Goal: Transaction & Acquisition: Purchase product/service

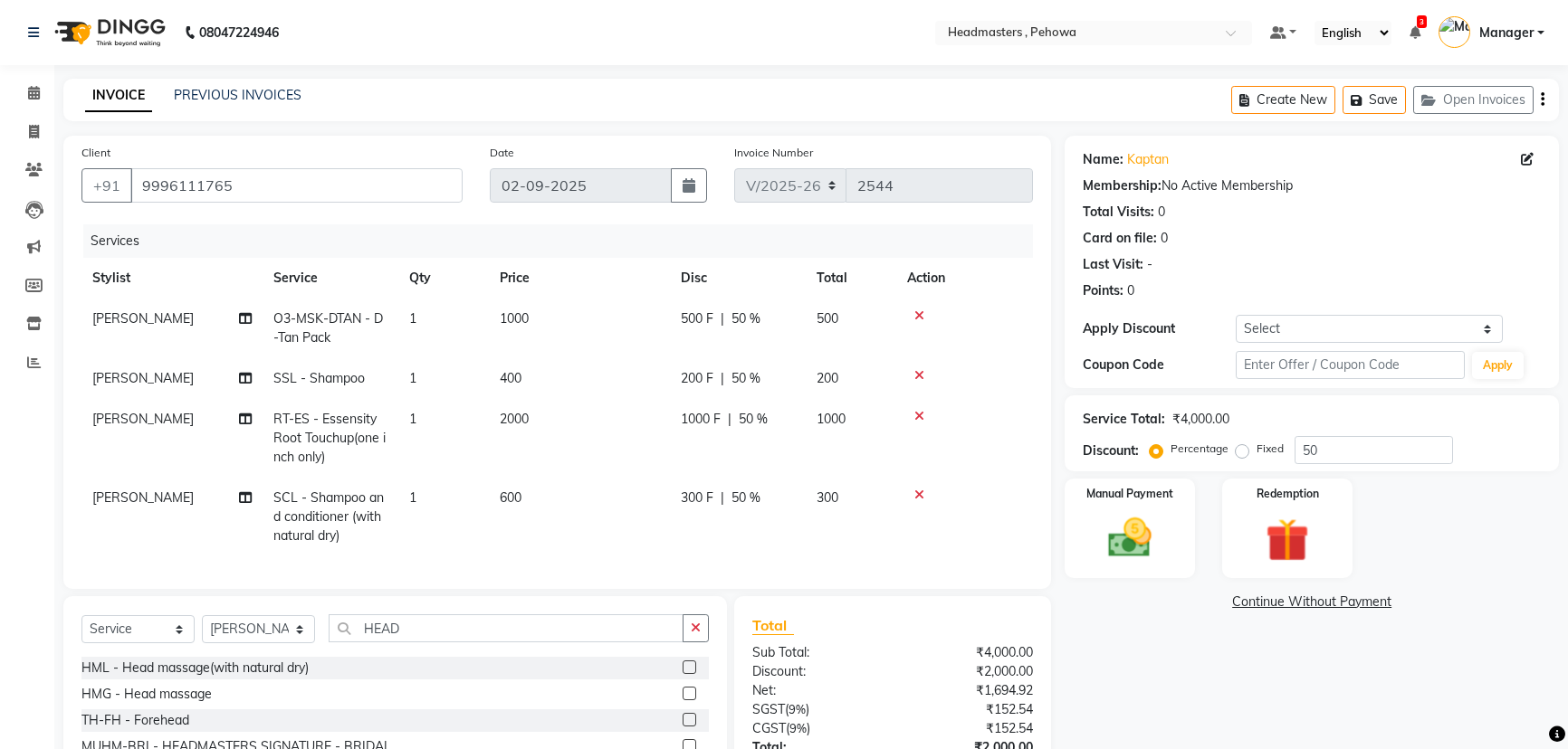
select select "service"
select select "71125"
drag, startPoint x: 452, startPoint y: 644, endPoint x: 203, endPoint y: 639, distance: 249.1
click at [206, 642] on div "Select Service Product Membership Package Voucher Prepaid Gift Card Select Styl…" at bounding box center [395, 635] width 628 height 43
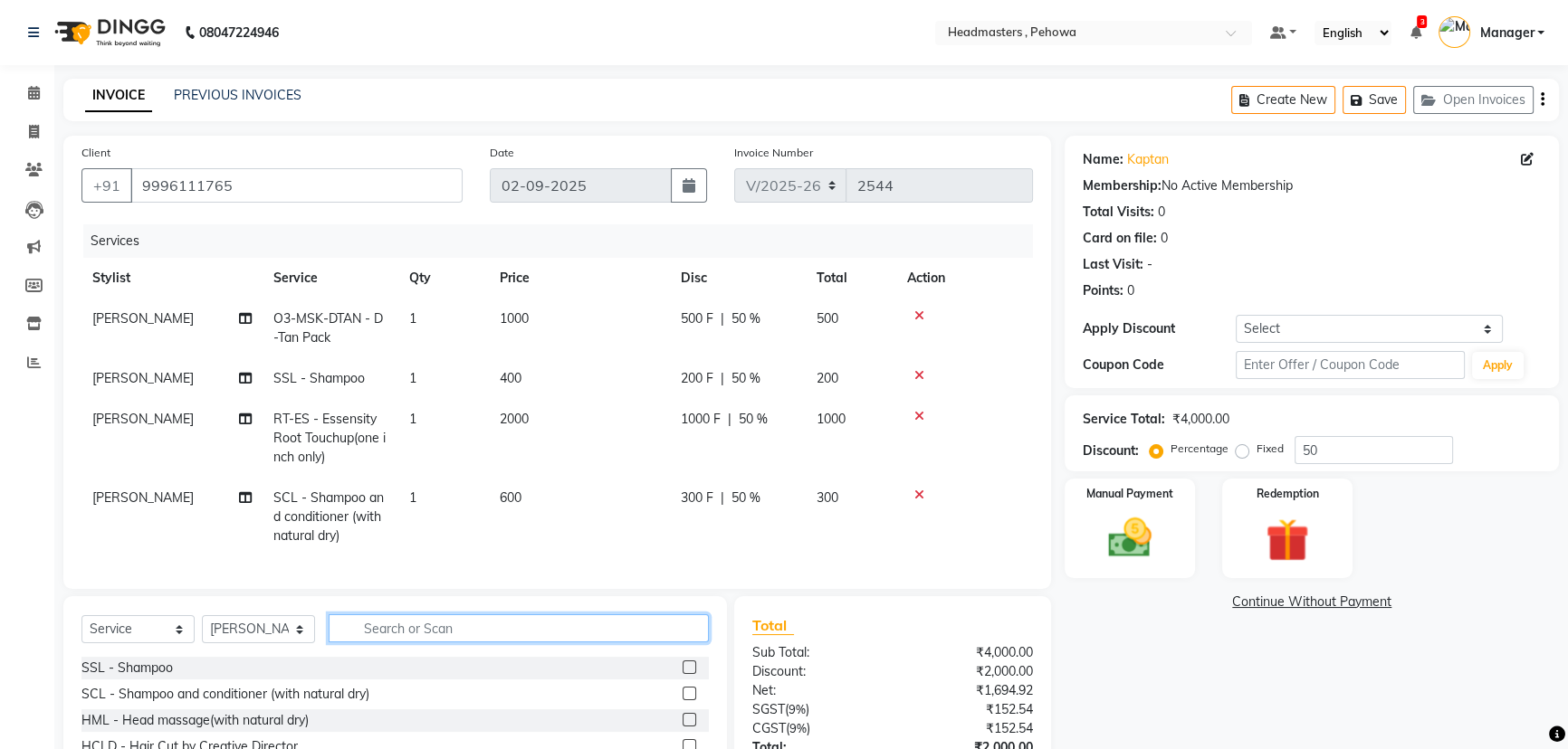
scroll to position [153, 0]
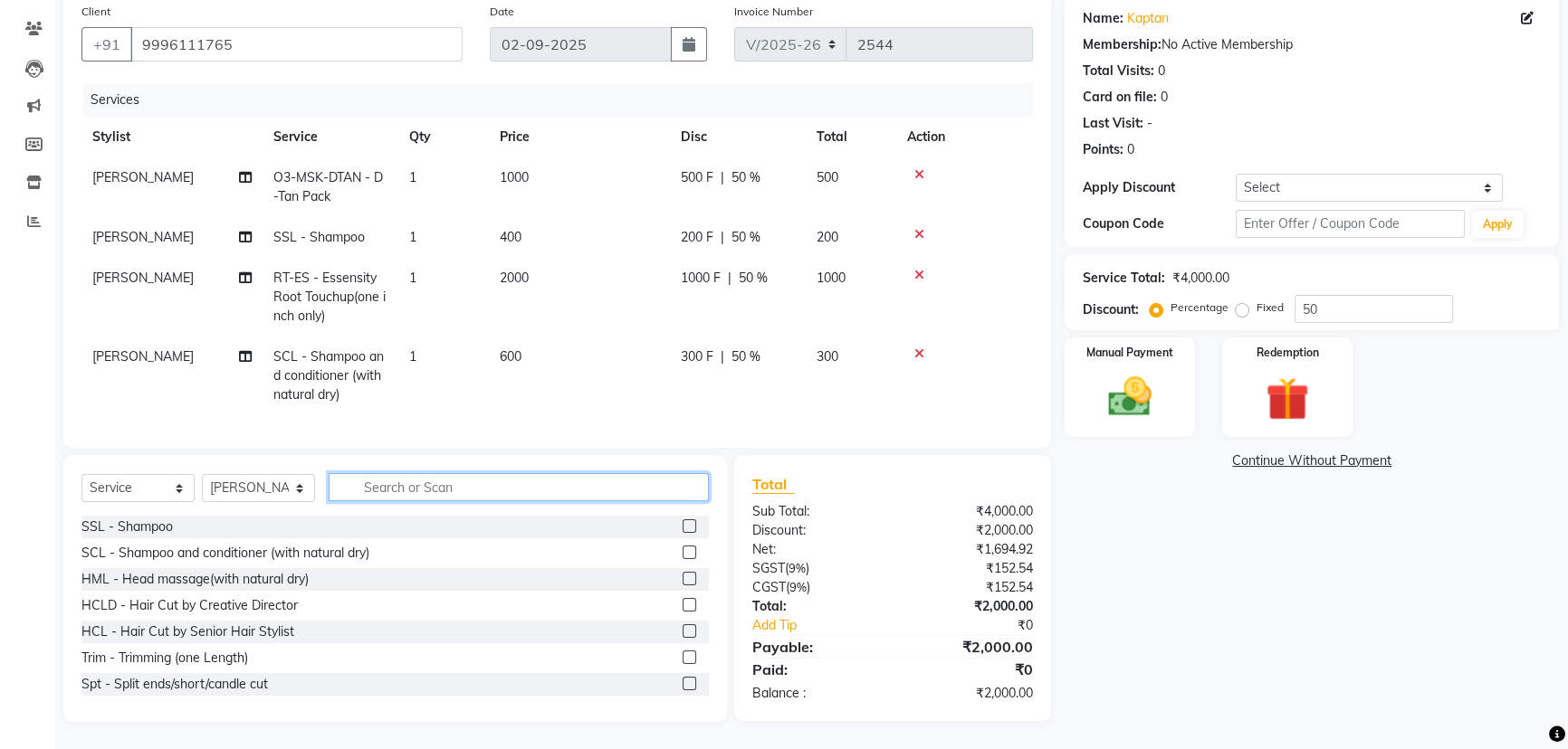
click at [609, 480] on input "text" at bounding box center [519, 487] width 381 height 28
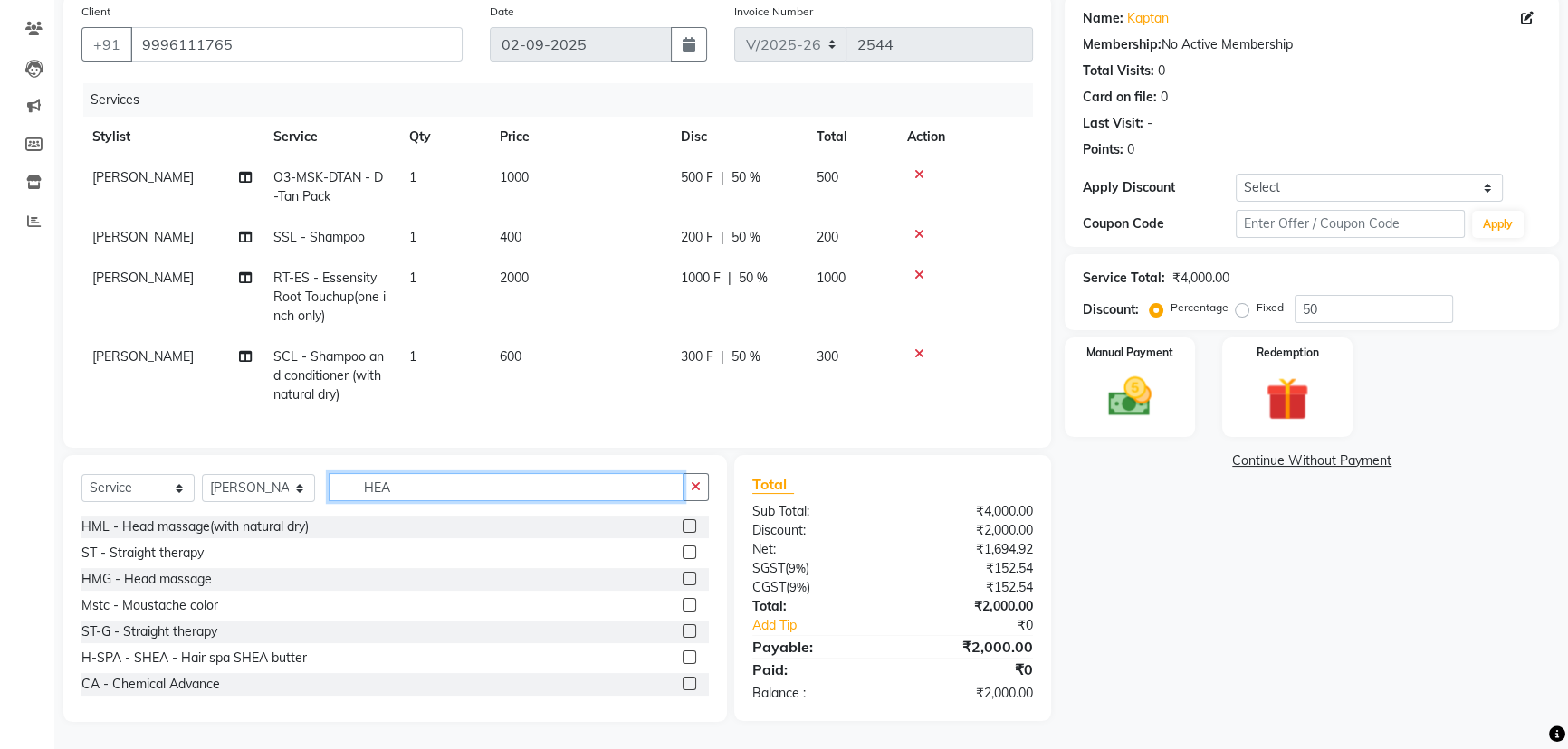
type input "HEAD"
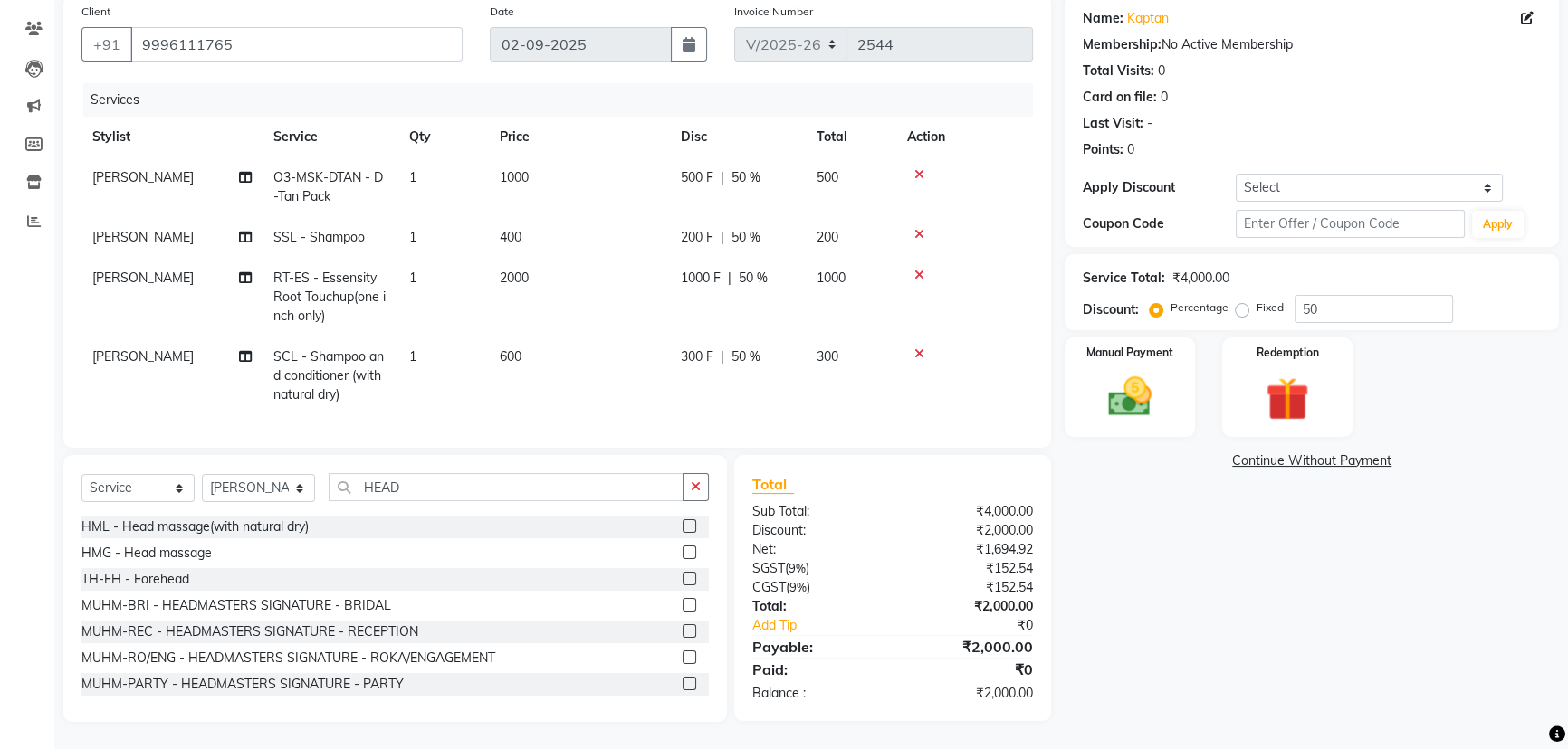
click at [682, 522] on label at bounding box center [689, 527] width 14 height 14
click at [682, 522] on input "checkbox" at bounding box center [688, 527] width 12 height 12
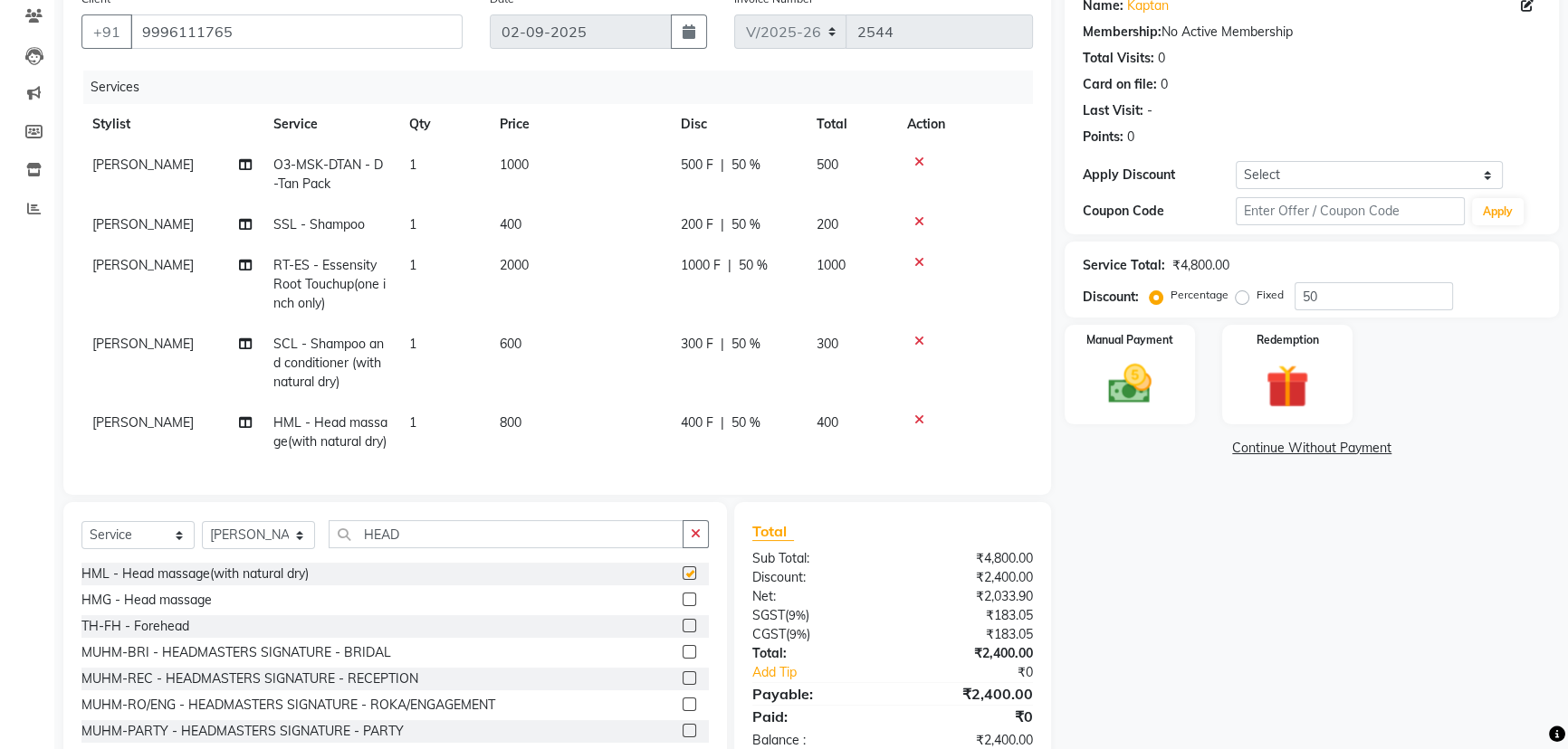
checkbox input "false"
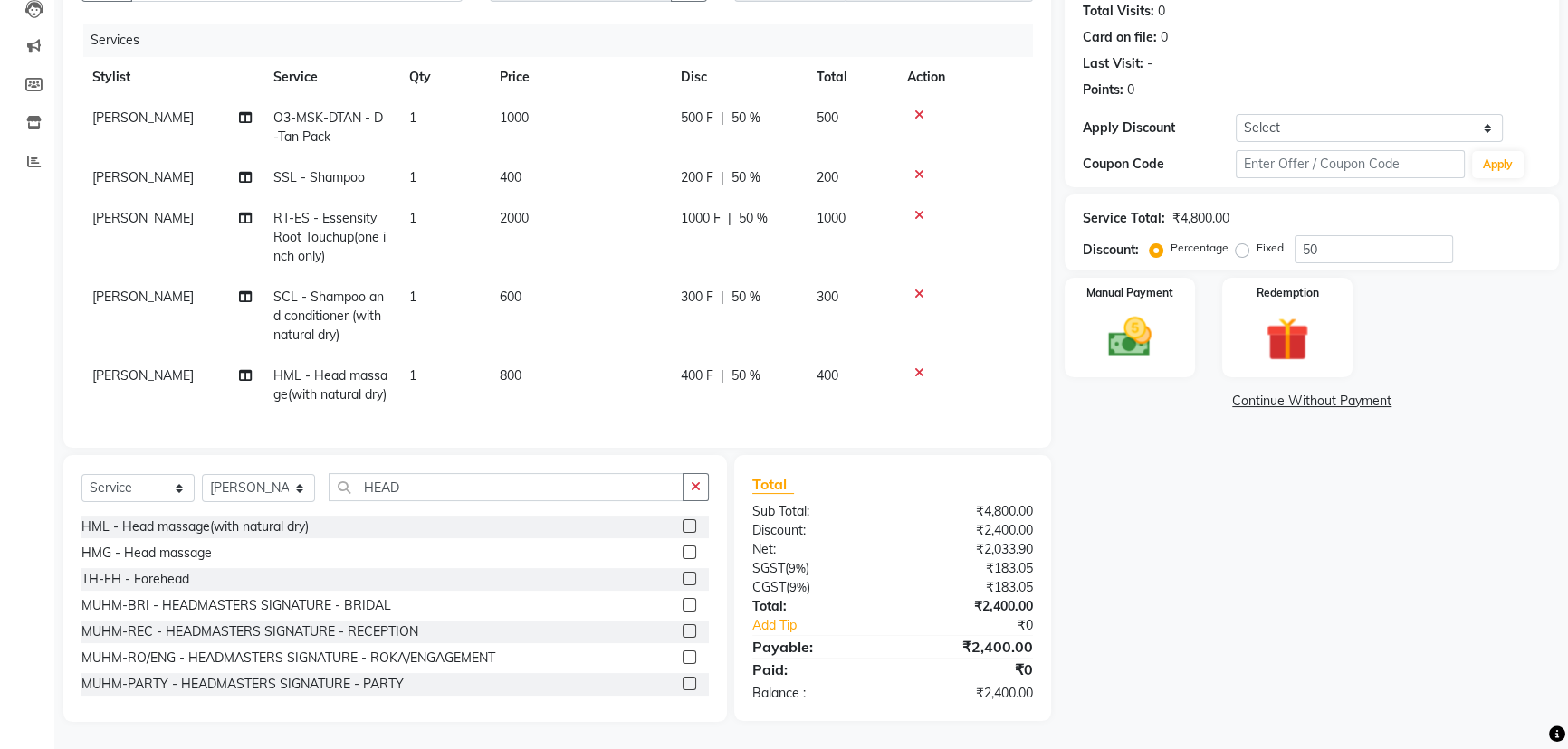
click at [774, 367] on div "400 F | 50 %" at bounding box center [737, 375] width 114 height 19
select select "71125"
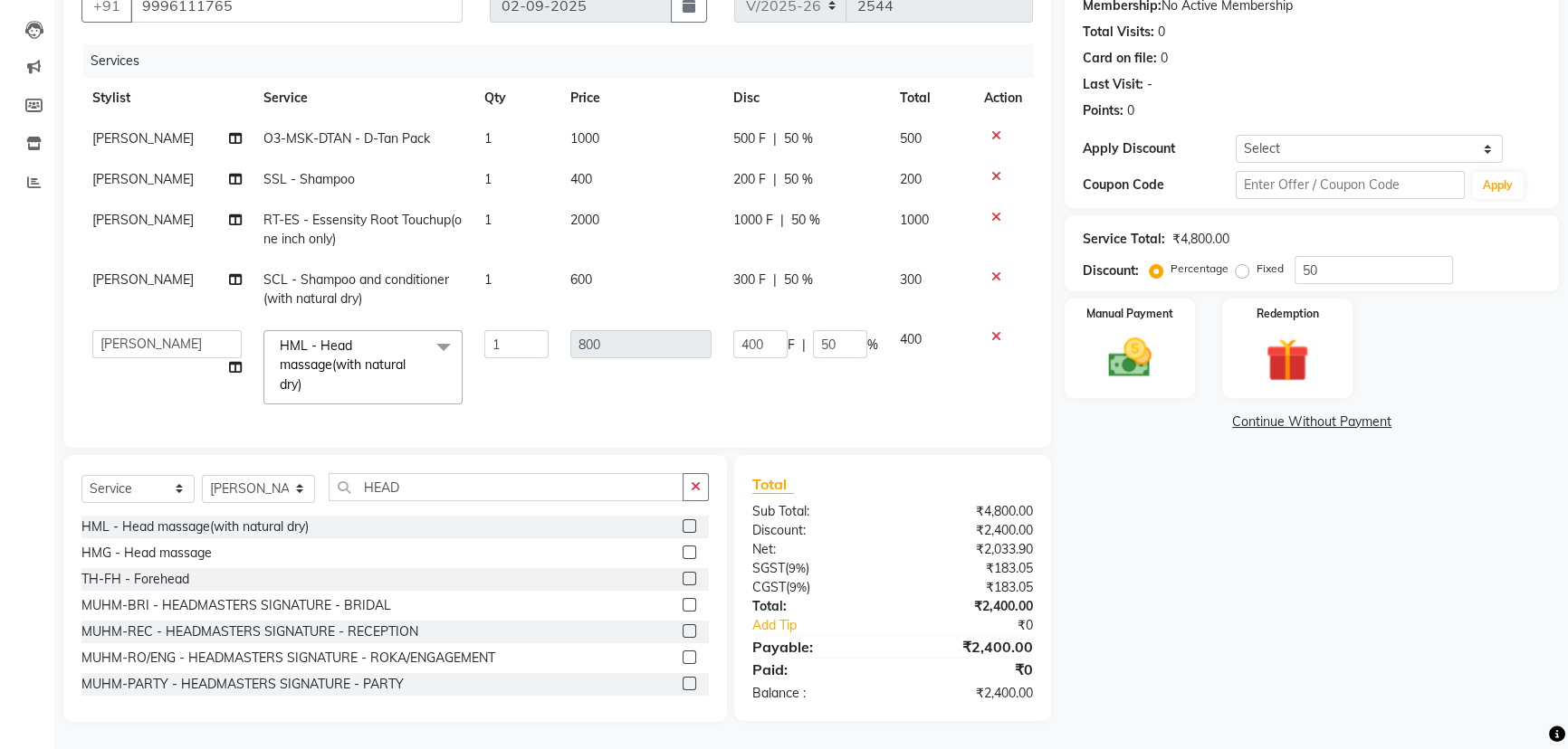
scroll to position [192, 0]
click at [681, 320] on tr "[PERSON_NAME] [PERSON_NAME] [PERSON_NAME] [PERSON_NAME] Headmasters [PERSON_NAM…" at bounding box center [557, 368] width 951 height 96
type input "300"
click at [702, 372] on tr "[PERSON_NAME] [PERSON_NAME] [PERSON_NAME] [PERSON_NAME] Headmasters [PERSON_NAM…" at bounding box center [557, 368] width 951 height 96
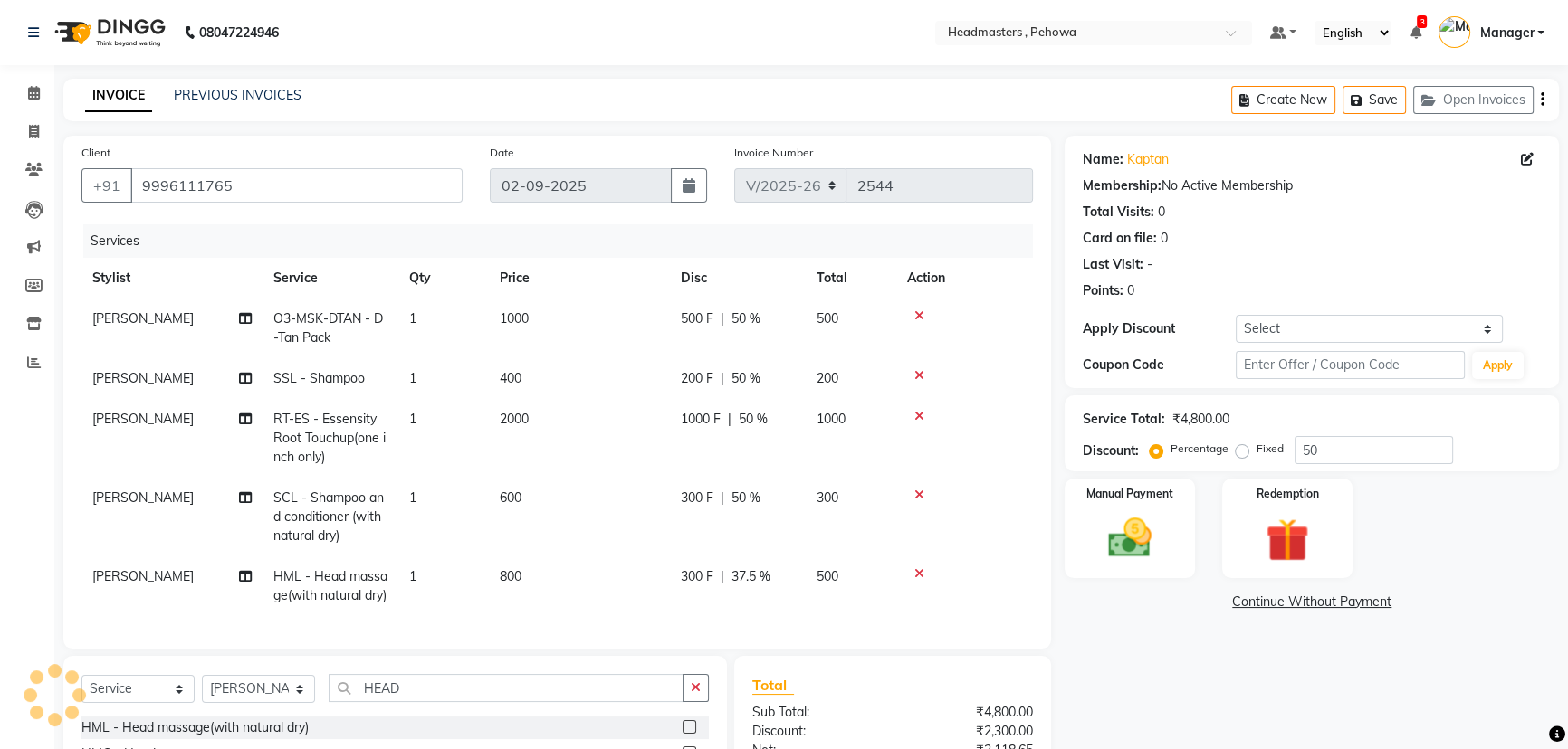
scroll to position [82, 0]
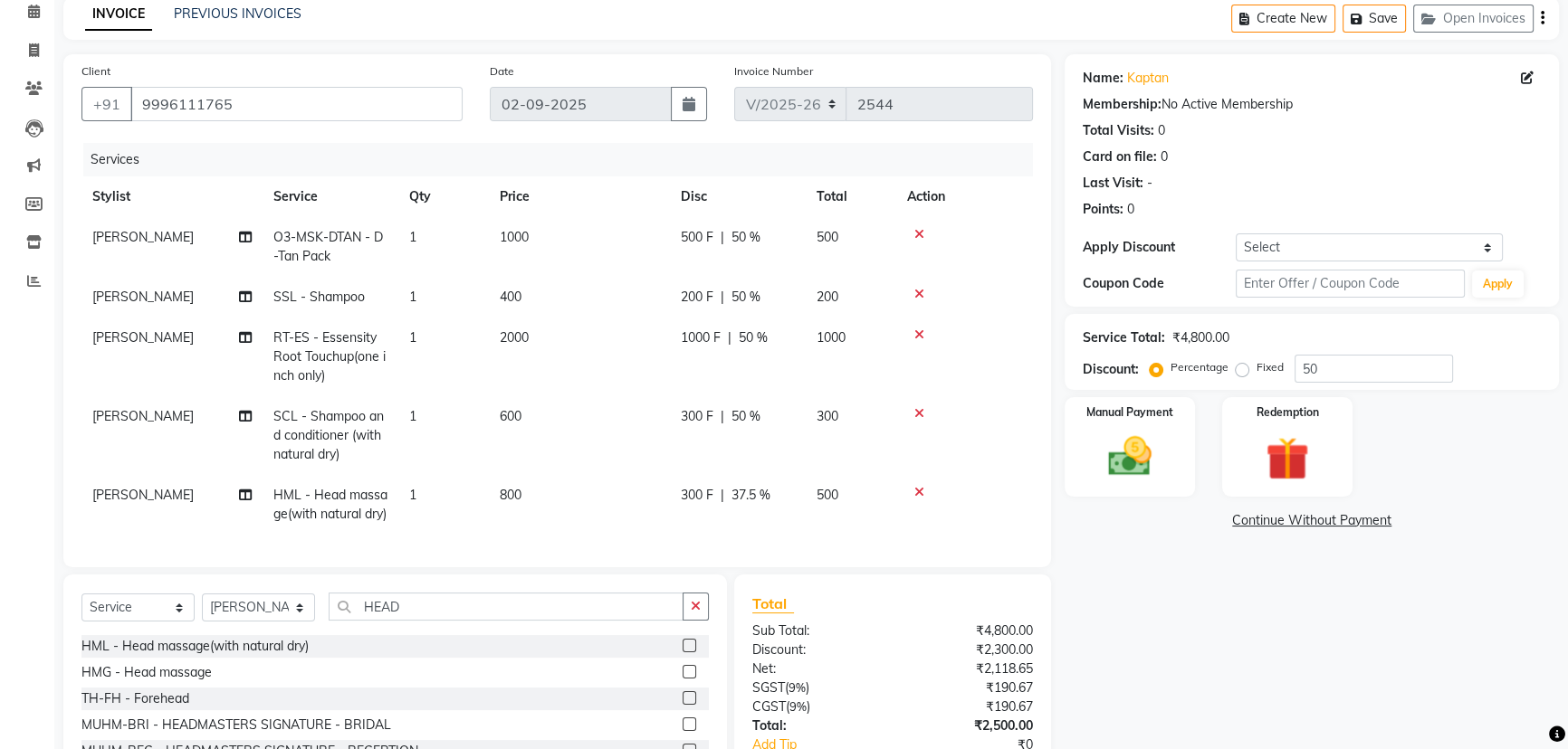
click at [756, 420] on span "50 %" at bounding box center [745, 416] width 29 height 19
select select "71125"
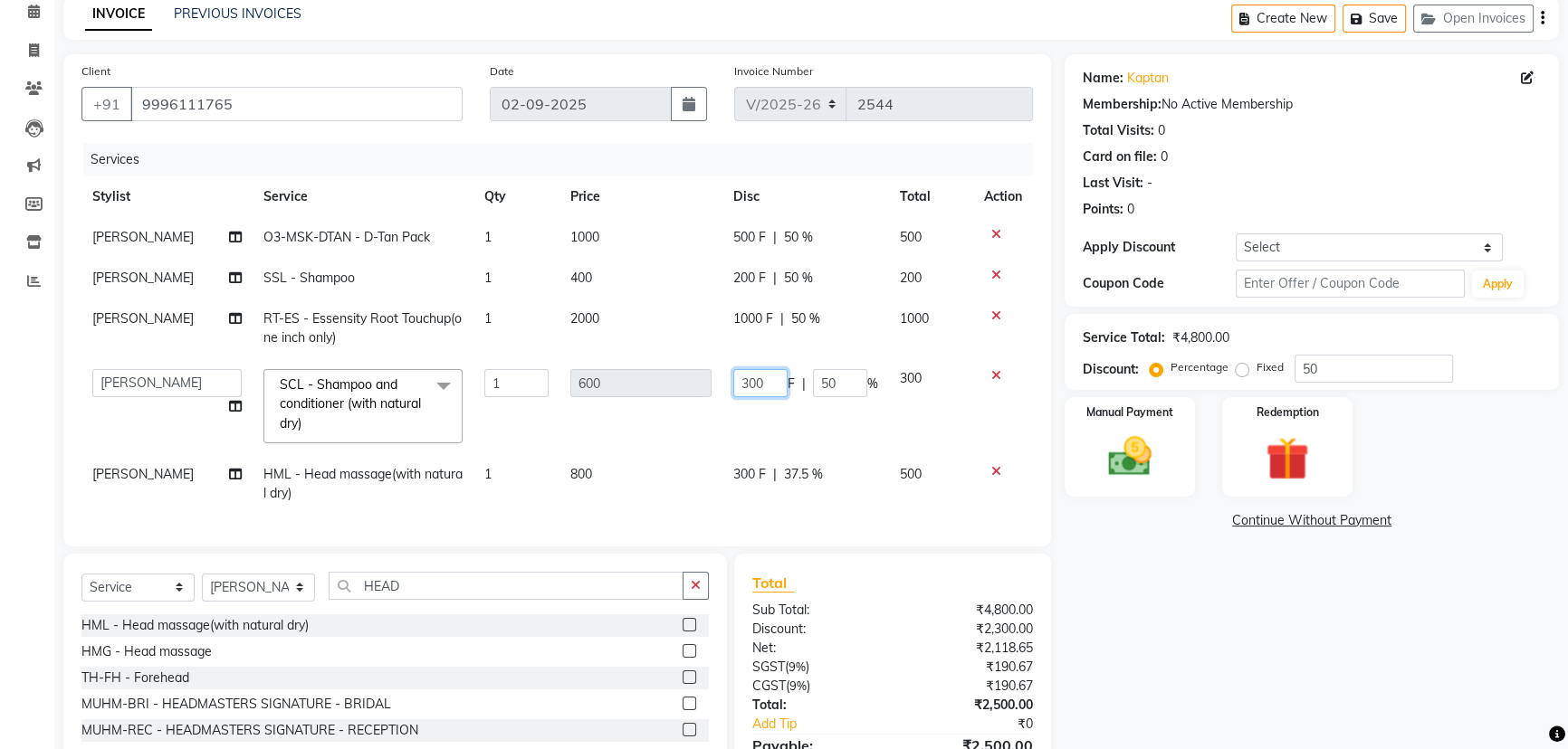
drag, startPoint x: 769, startPoint y: 382, endPoint x: 715, endPoint y: 381, distance: 54.0
click at [715, 381] on tr "Abhi [PERSON_NAME] [PERSON_NAME] [PERSON_NAME] [PERSON_NAME] Headmasters [PERSO…" at bounding box center [557, 406] width 951 height 96
type input "200"
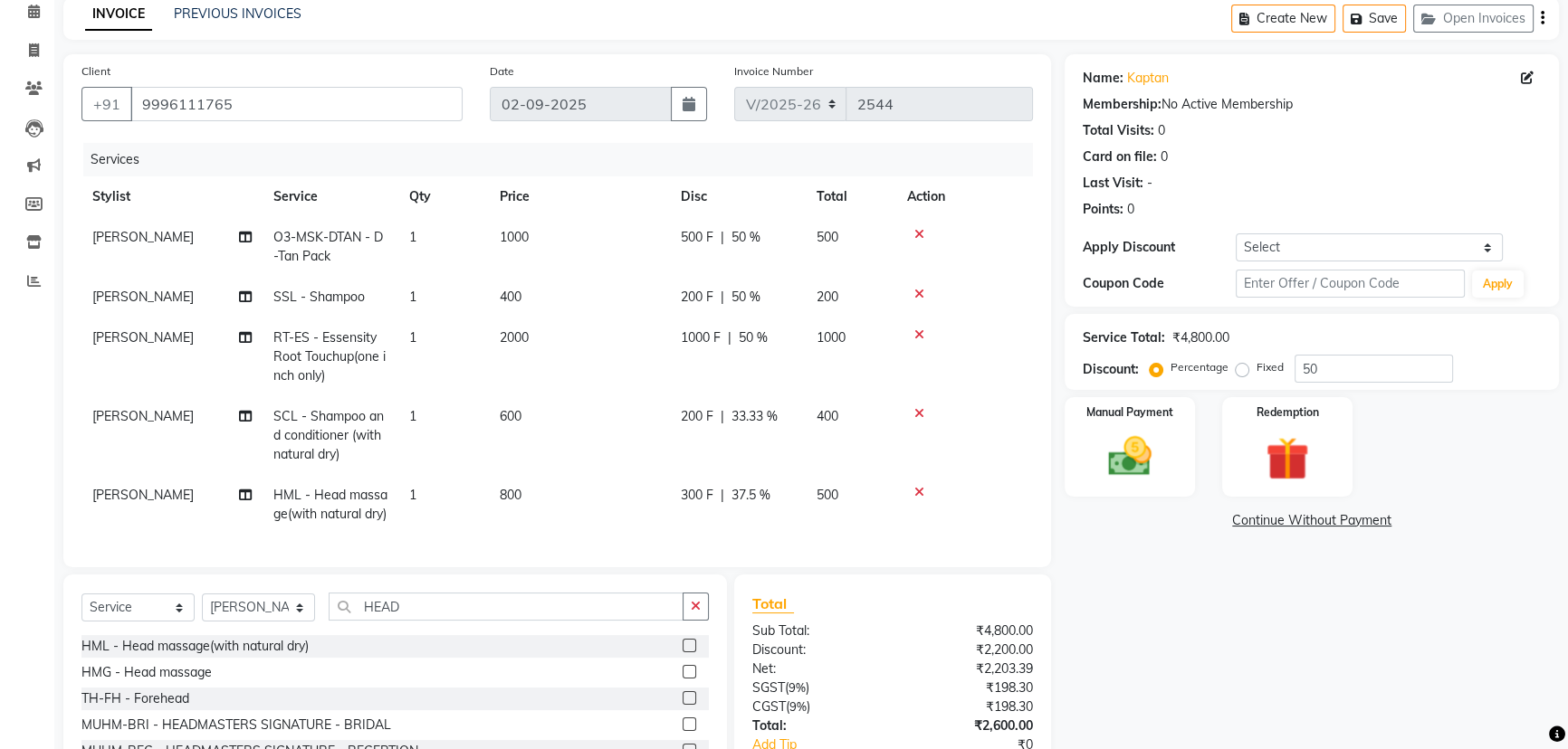
click at [708, 437] on tr "[PERSON_NAME] SCL - Shampoo and conditioner (with natural dry) 1 600 200 F | 33…" at bounding box center [557, 435] width 951 height 79
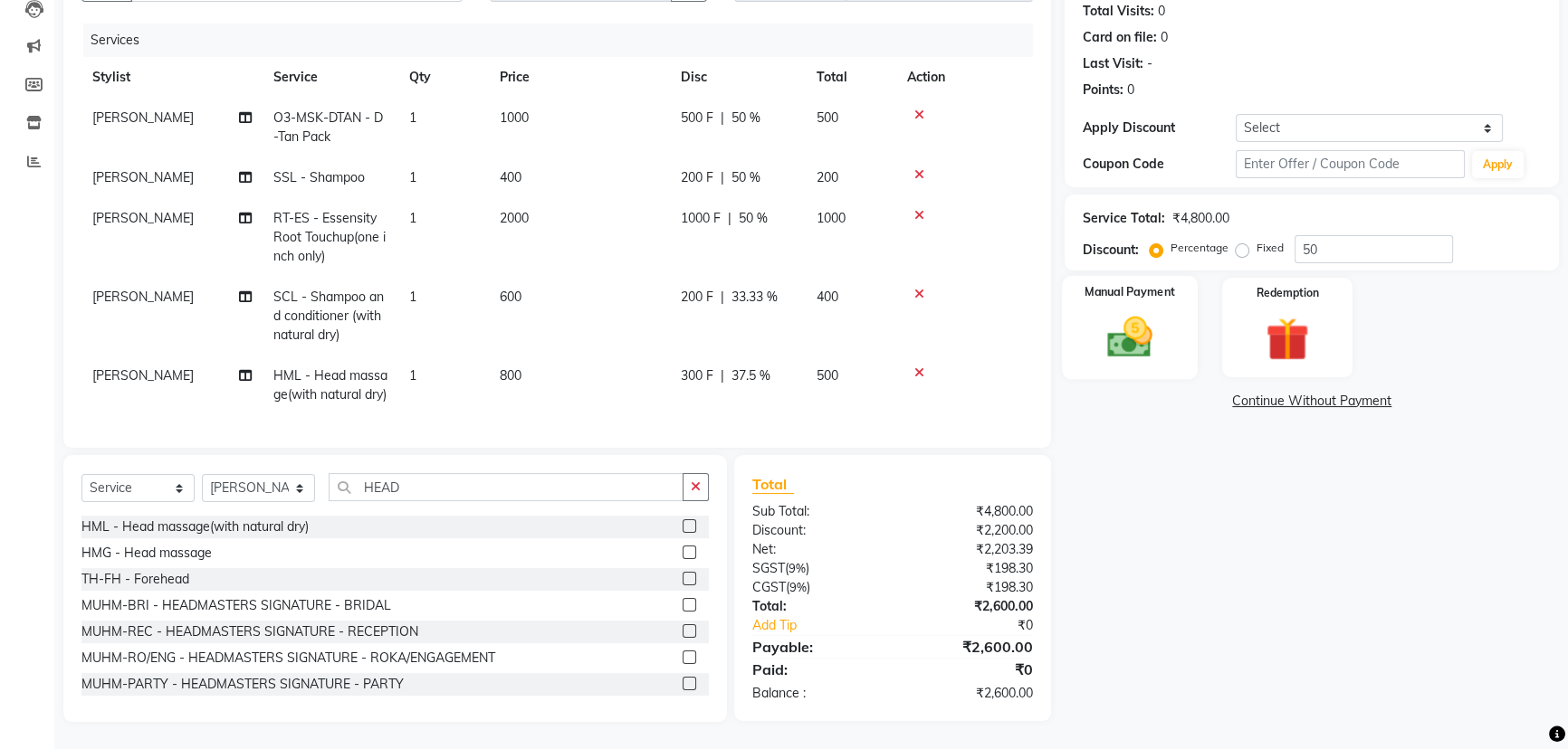
click at [1168, 336] on div "Manual Payment" at bounding box center [1130, 328] width 135 height 104
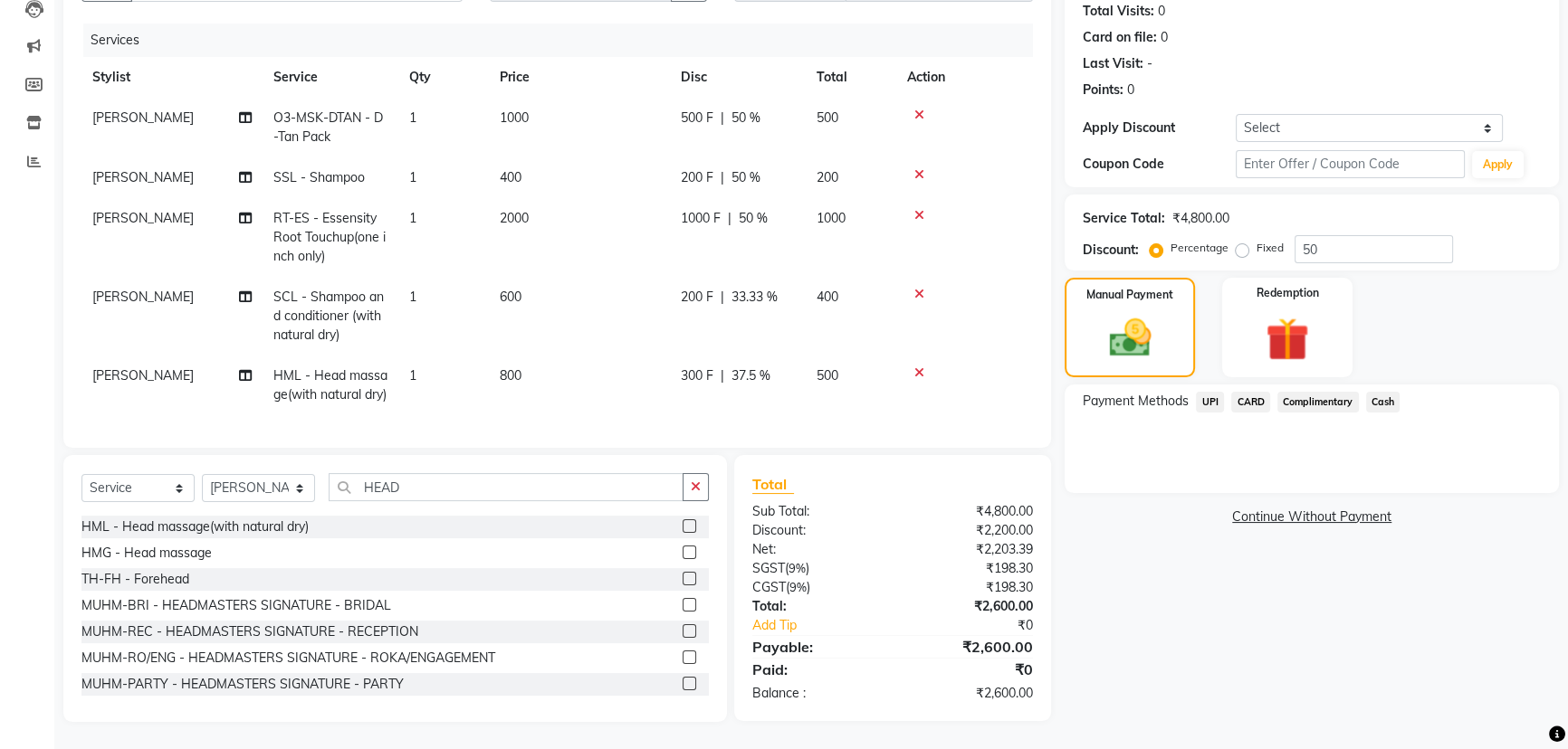
click at [1203, 391] on span "UPI" at bounding box center [1209, 401] width 28 height 21
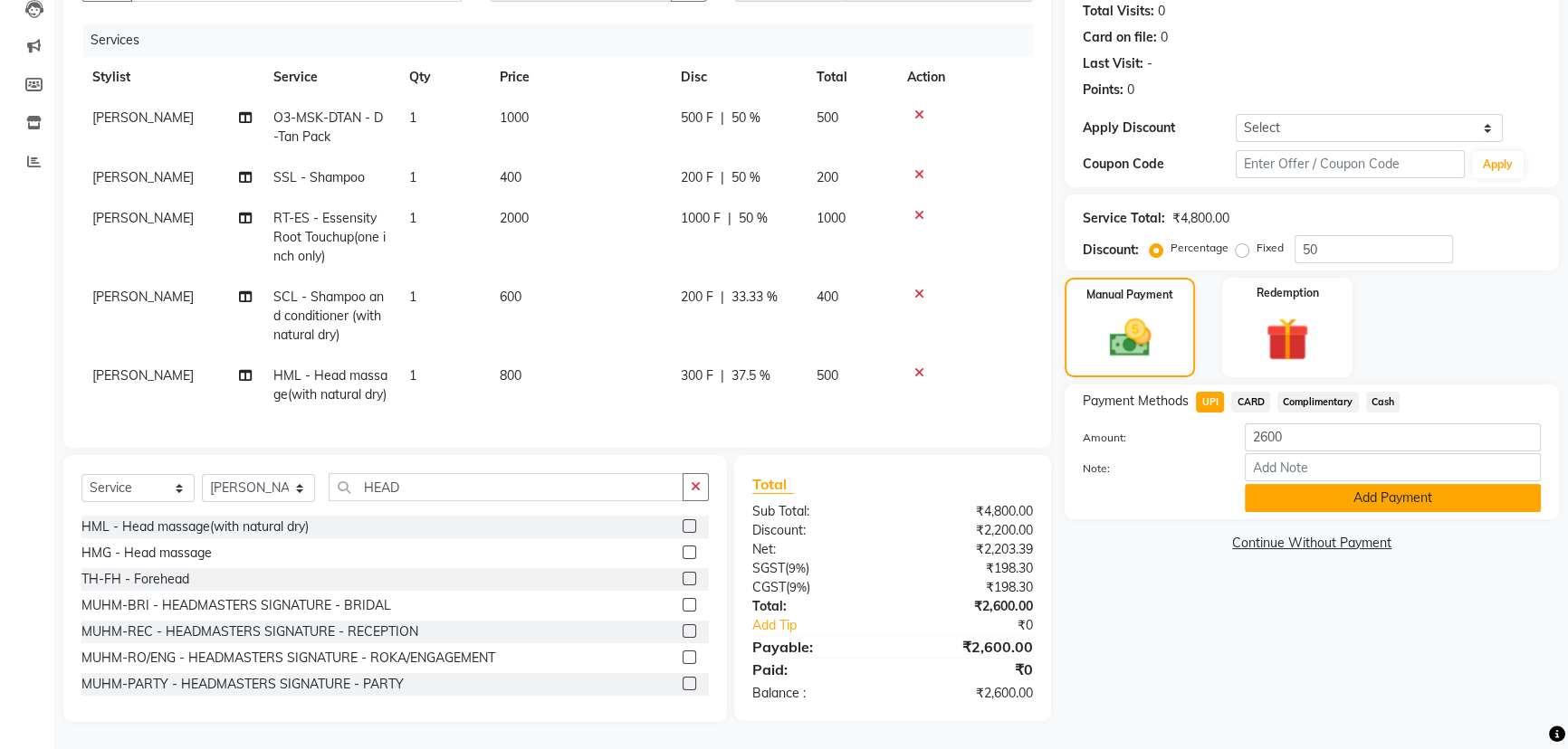
click at [1265, 484] on button "Add Payment" at bounding box center [1392, 498] width 296 height 28
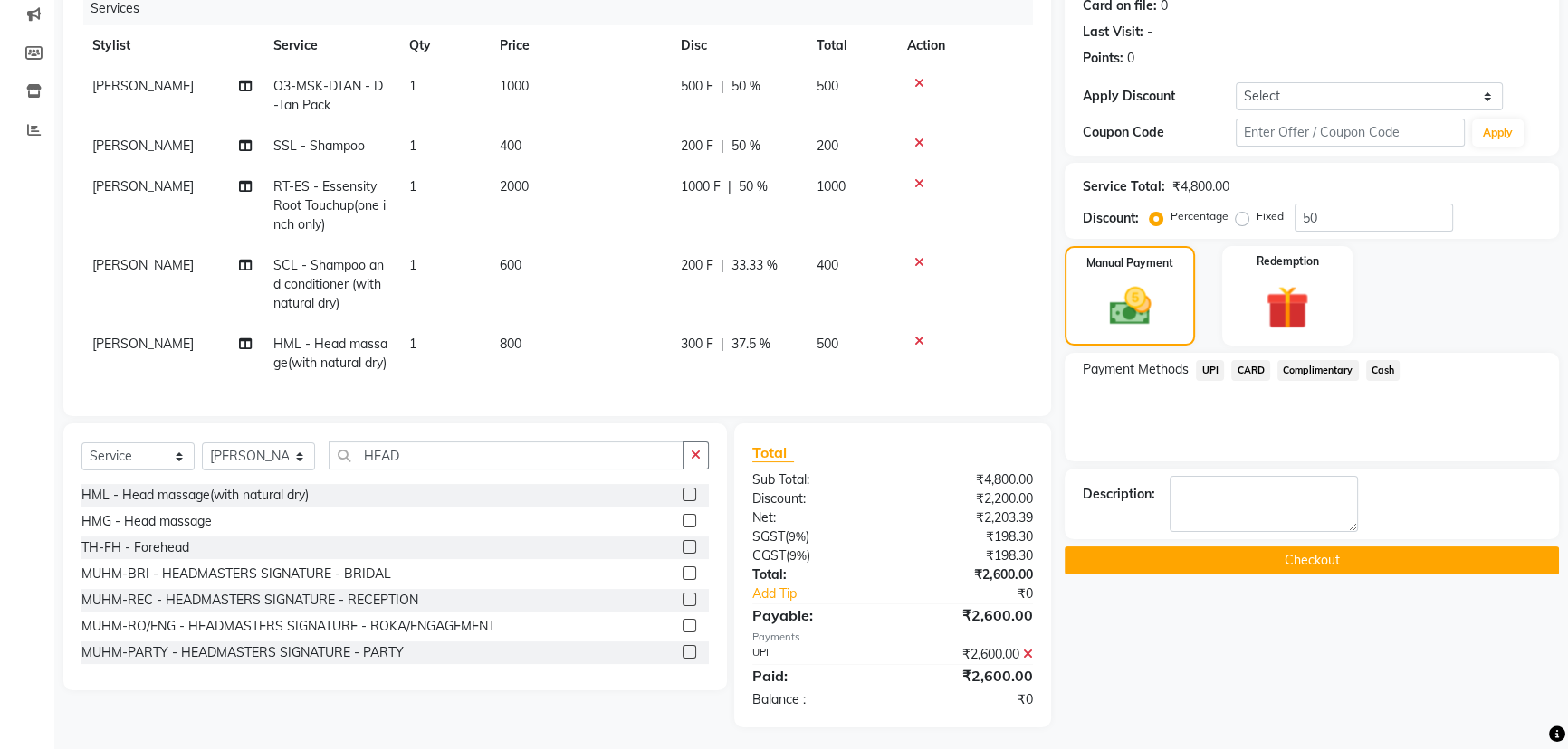
scroll to position [270, 0]
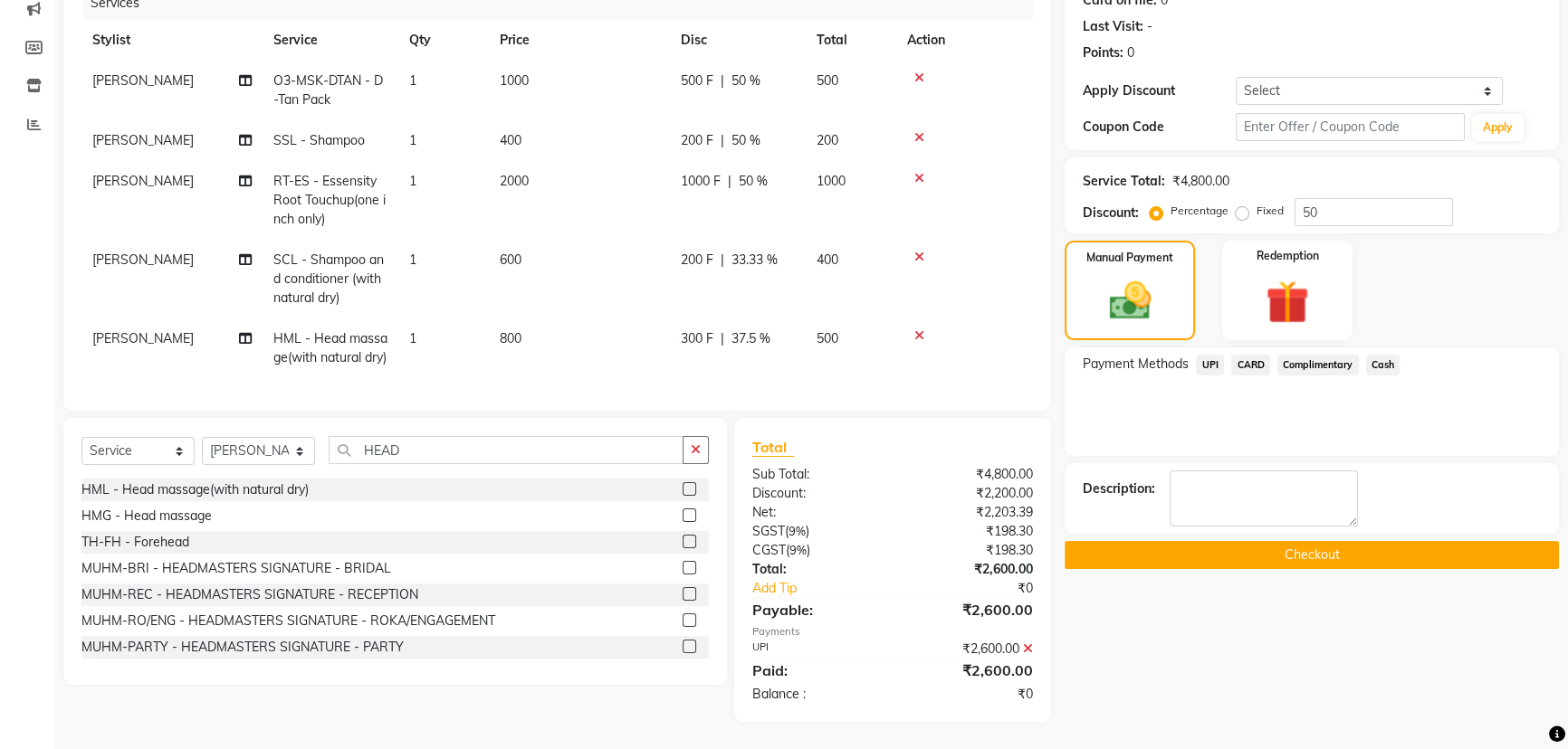
click at [1270, 541] on button "Checkout" at bounding box center [1312, 555] width 494 height 28
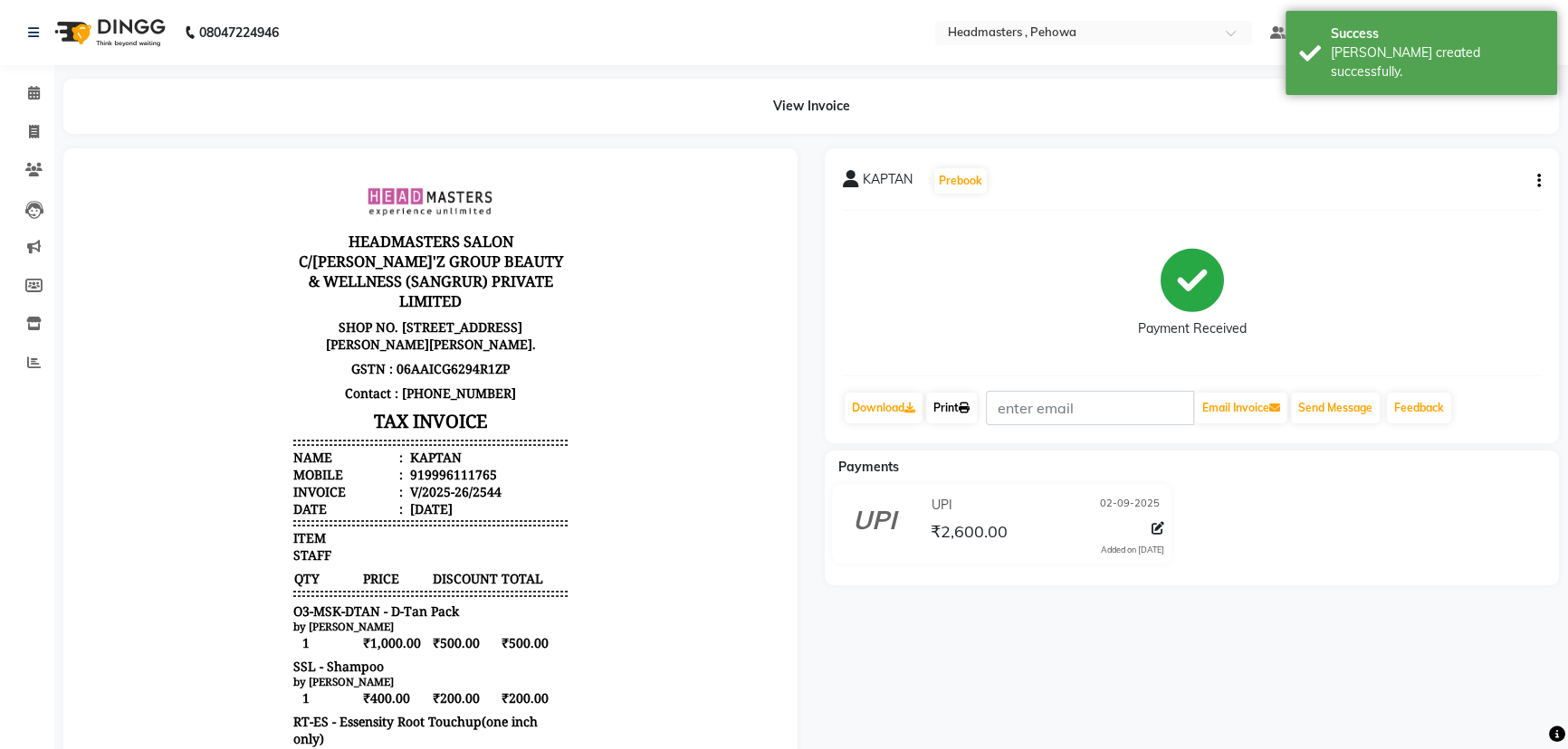
click at [964, 414] on link "Print" at bounding box center [951, 407] width 51 height 31
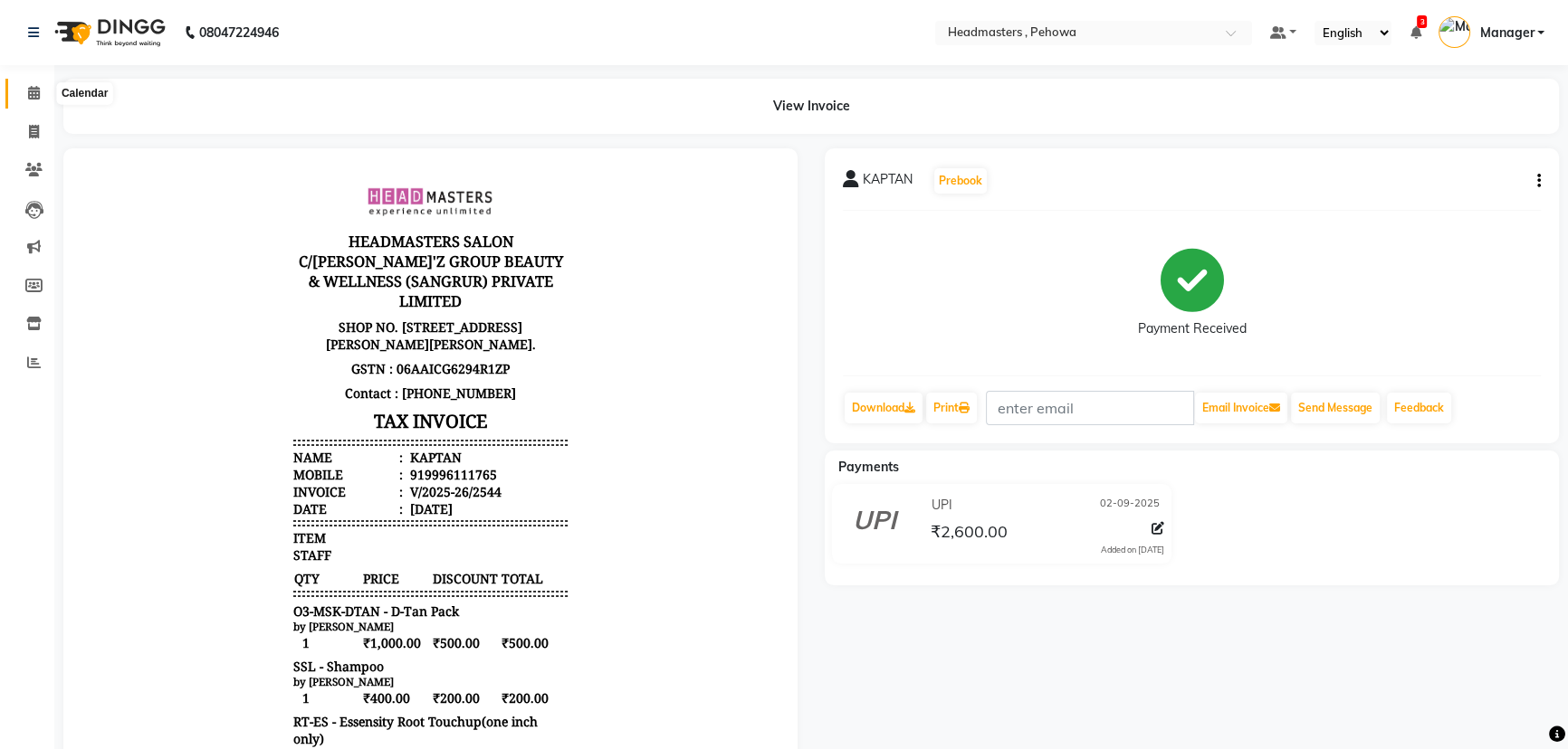
click at [35, 103] on span at bounding box center [34, 94] width 32 height 21
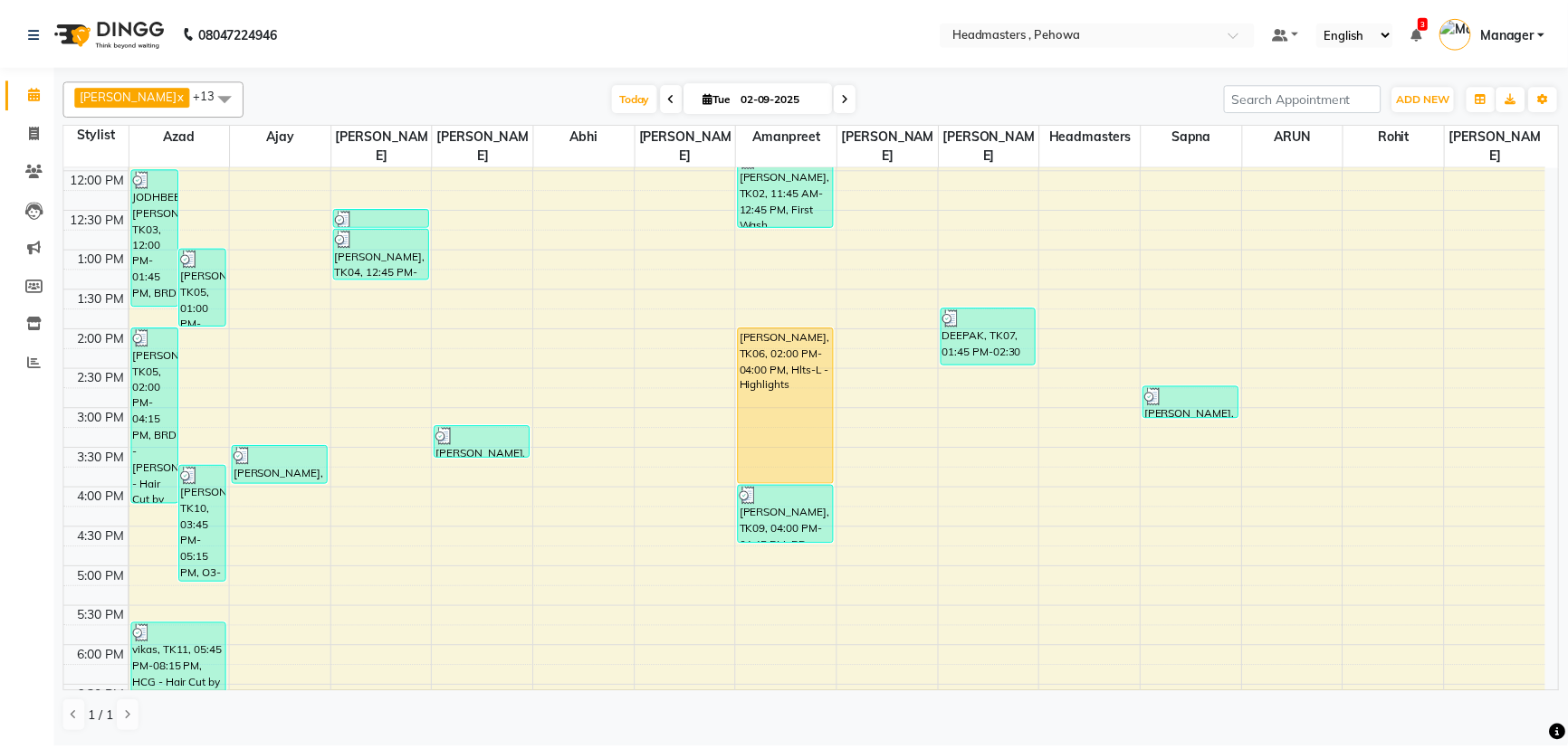
scroll to position [329, 0]
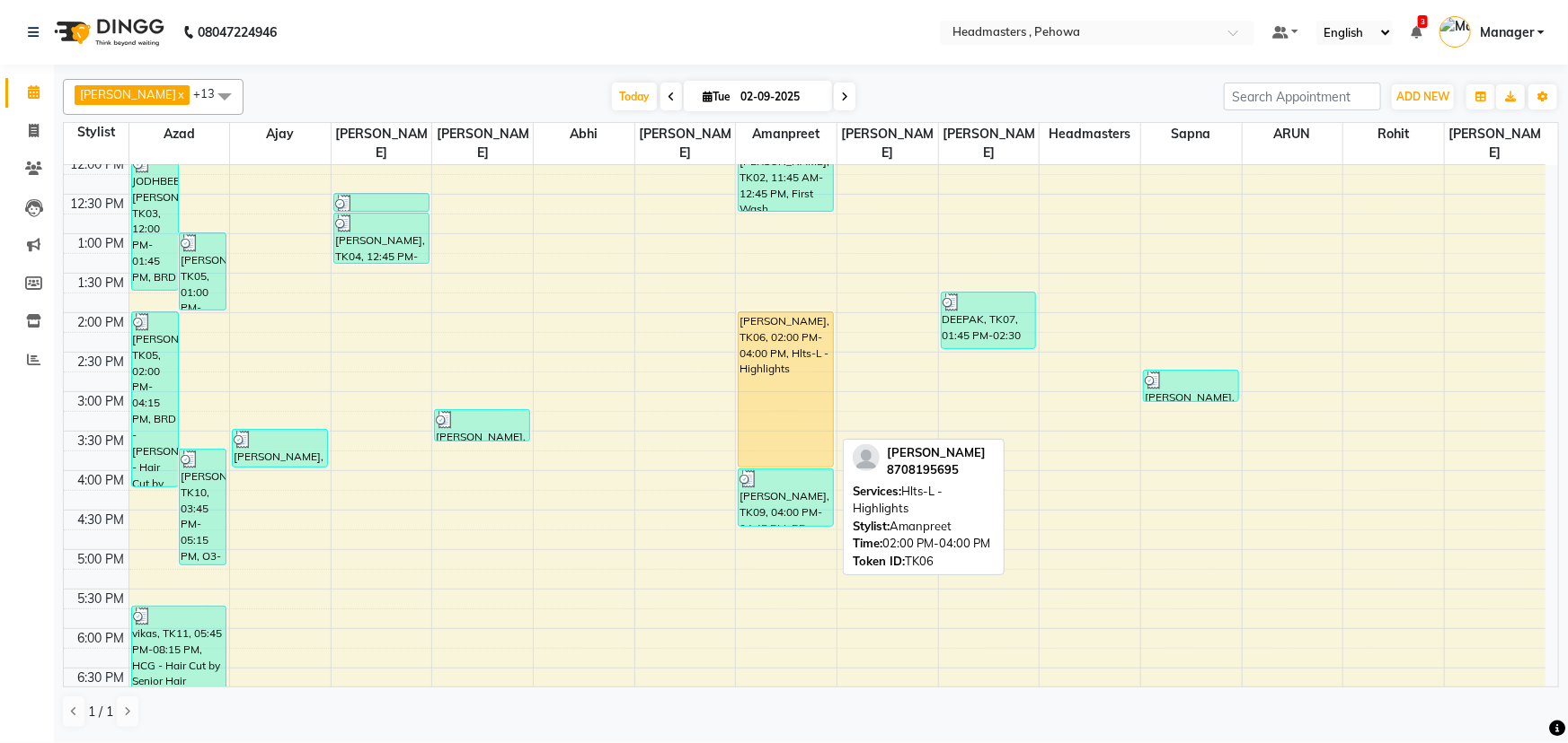
click at [782, 326] on div "[PERSON_NAME], TK06, 02:00 PM-04:00 PM, Hlts-L - Highlights" at bounding box center [785, 389] width 94 height 154
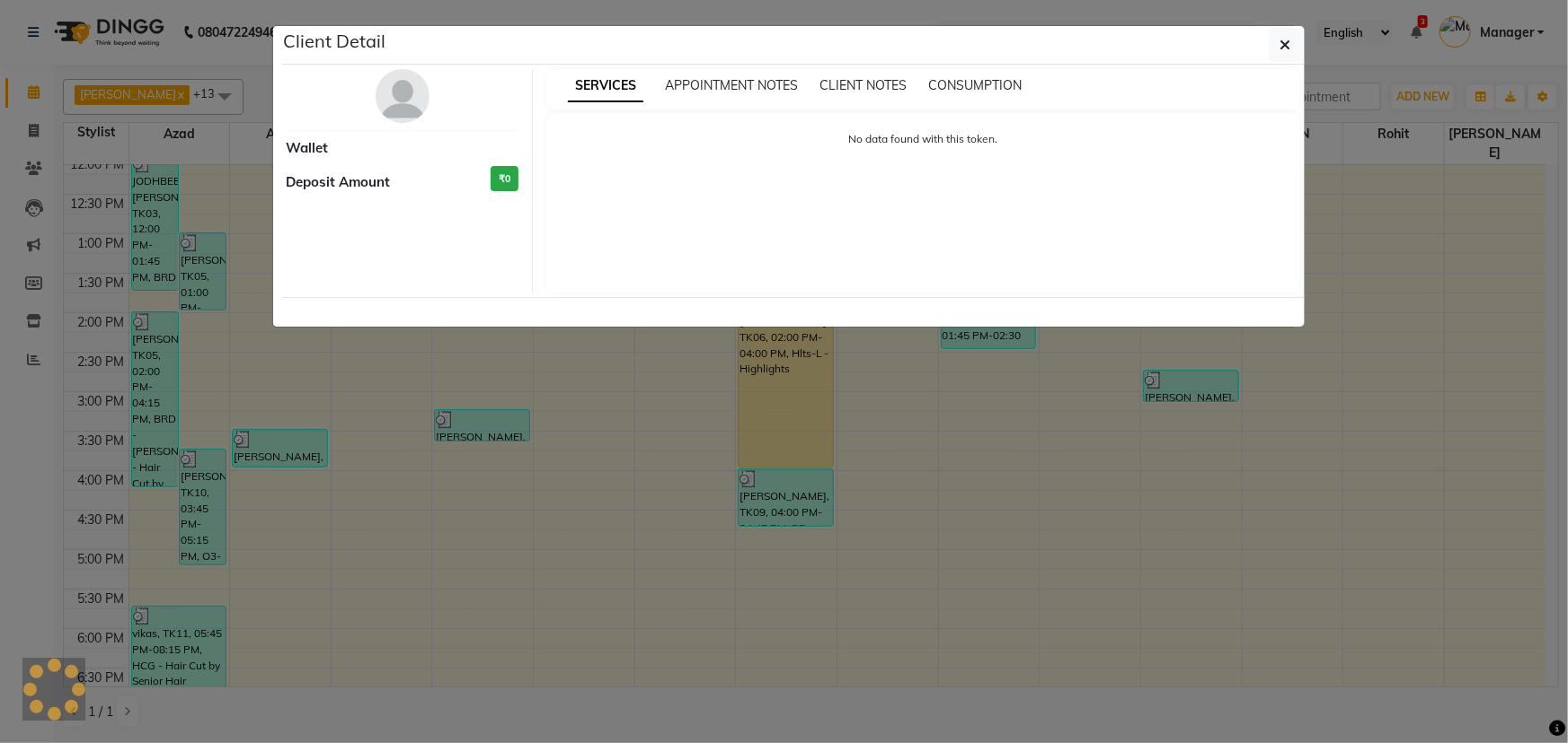
select select "1"
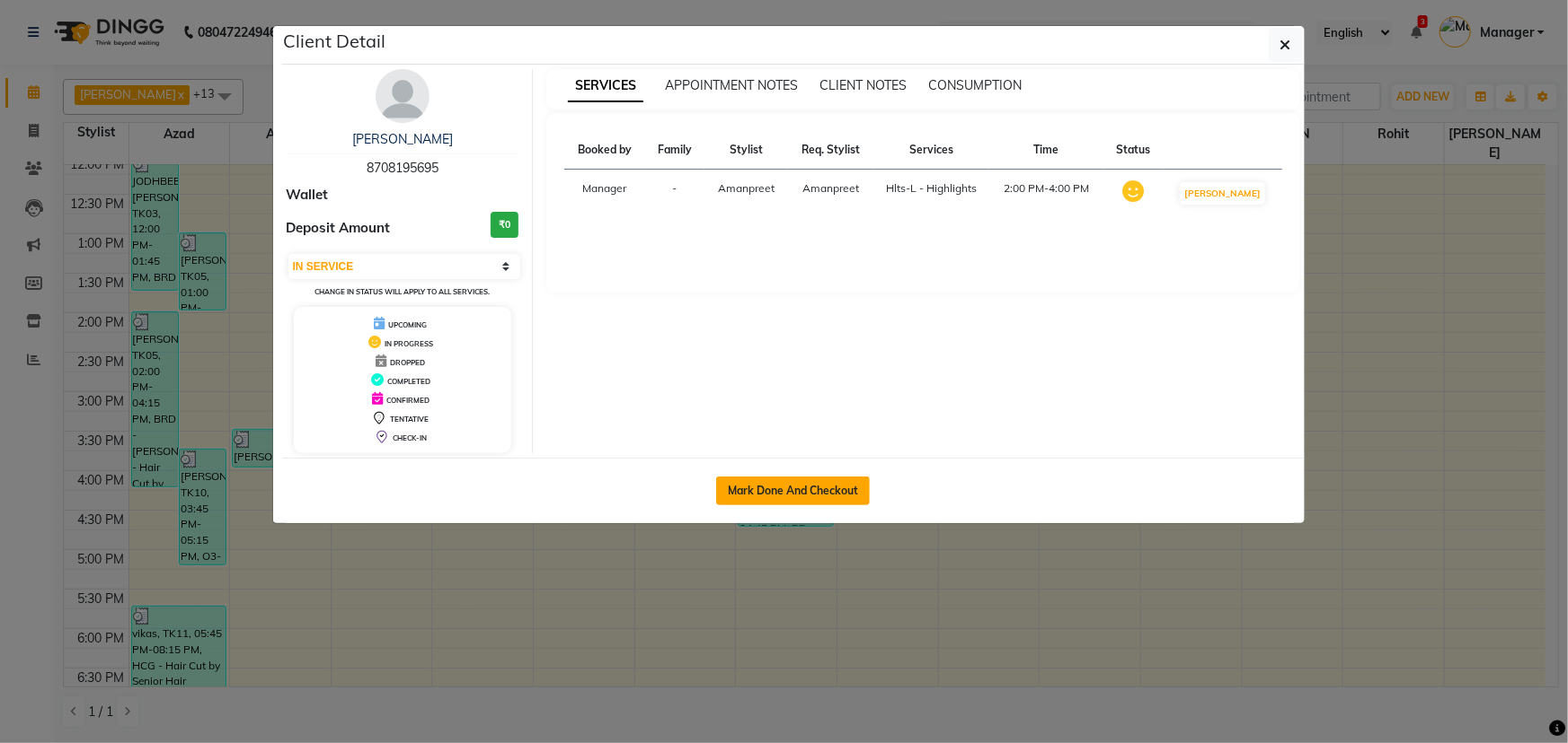
click at [808, 487] on button "Mark Done And Checkout" at bounding box center [792, 490] width 153 height 29
select select "service"
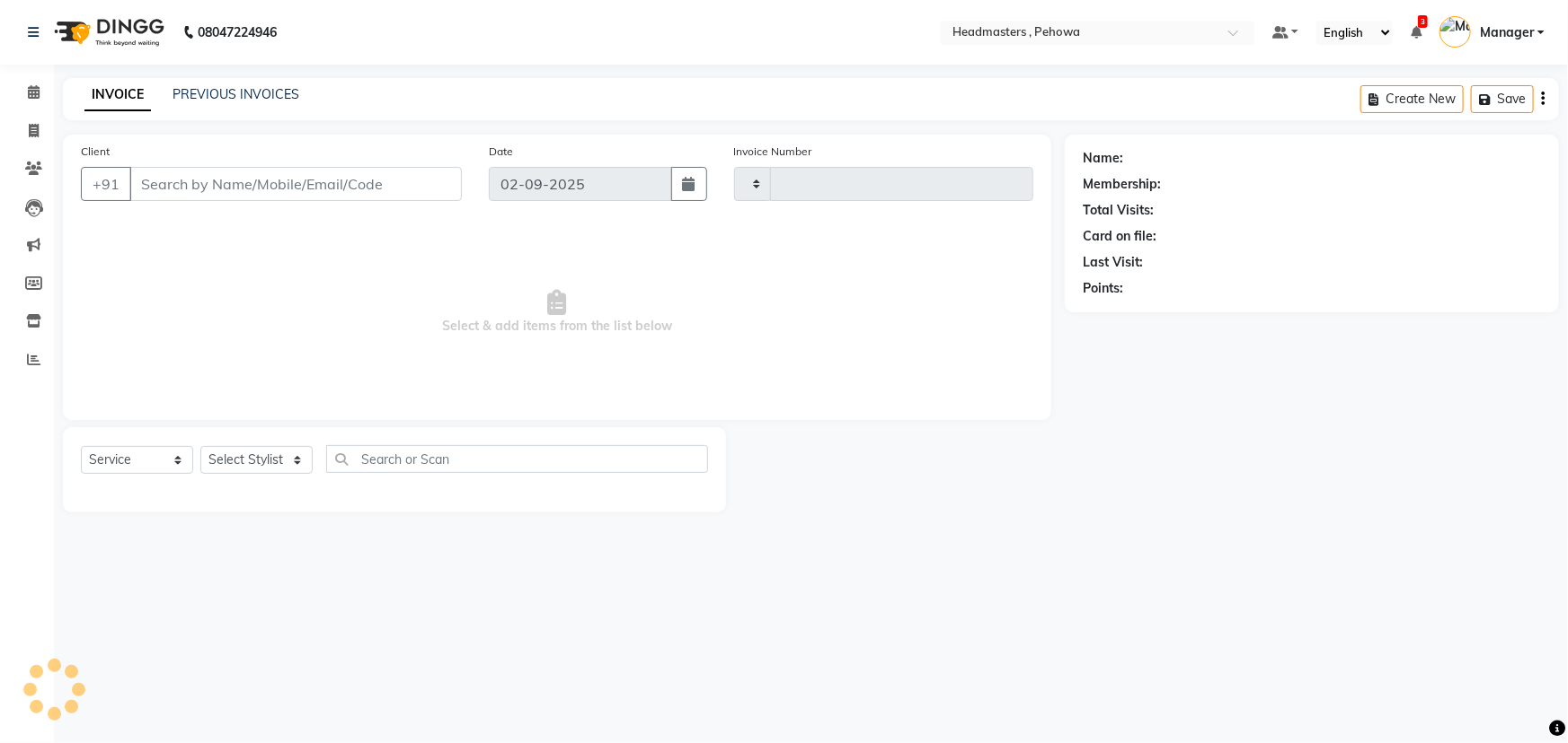
type input "2545"
select select "7727"
type input "8708195695"
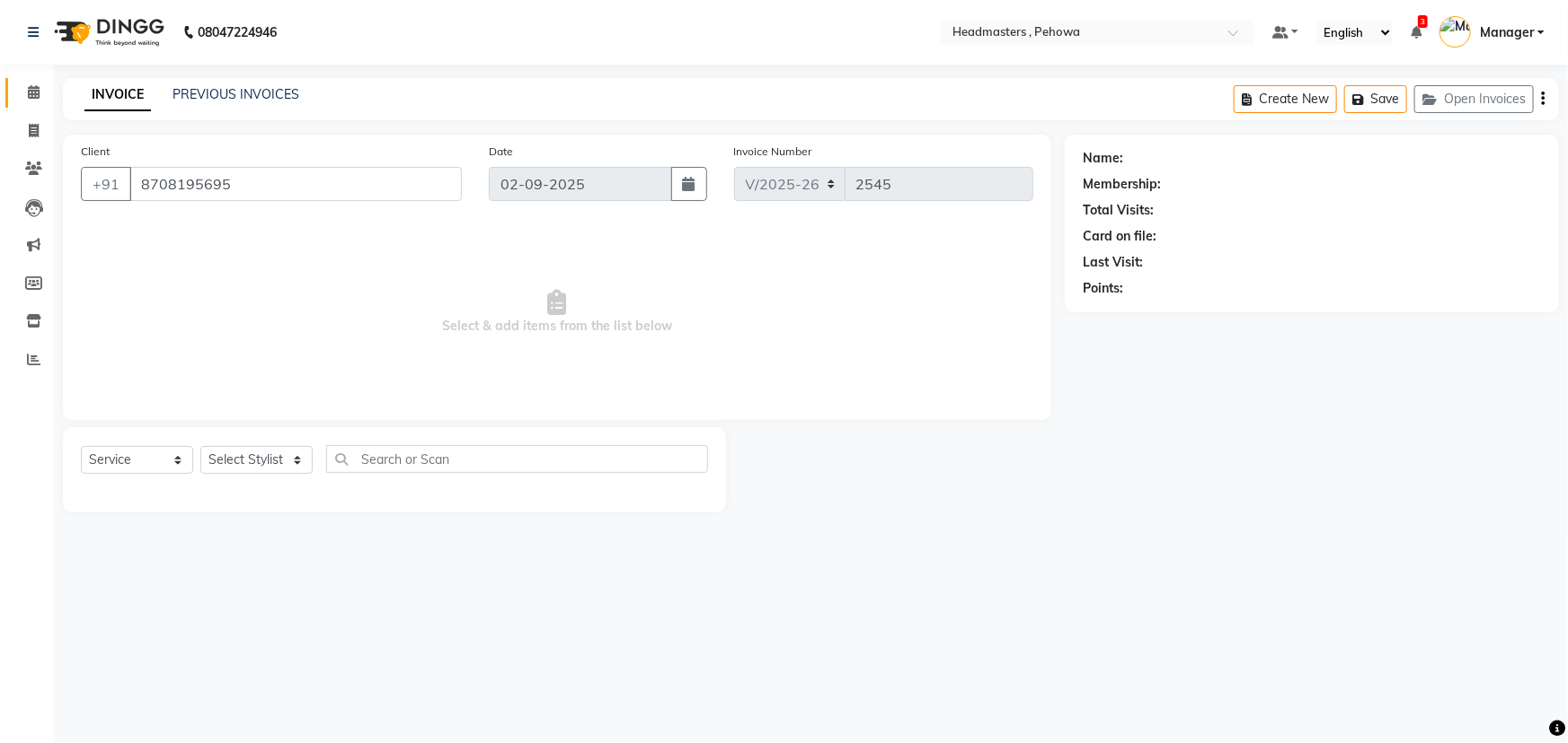
select select "69396"
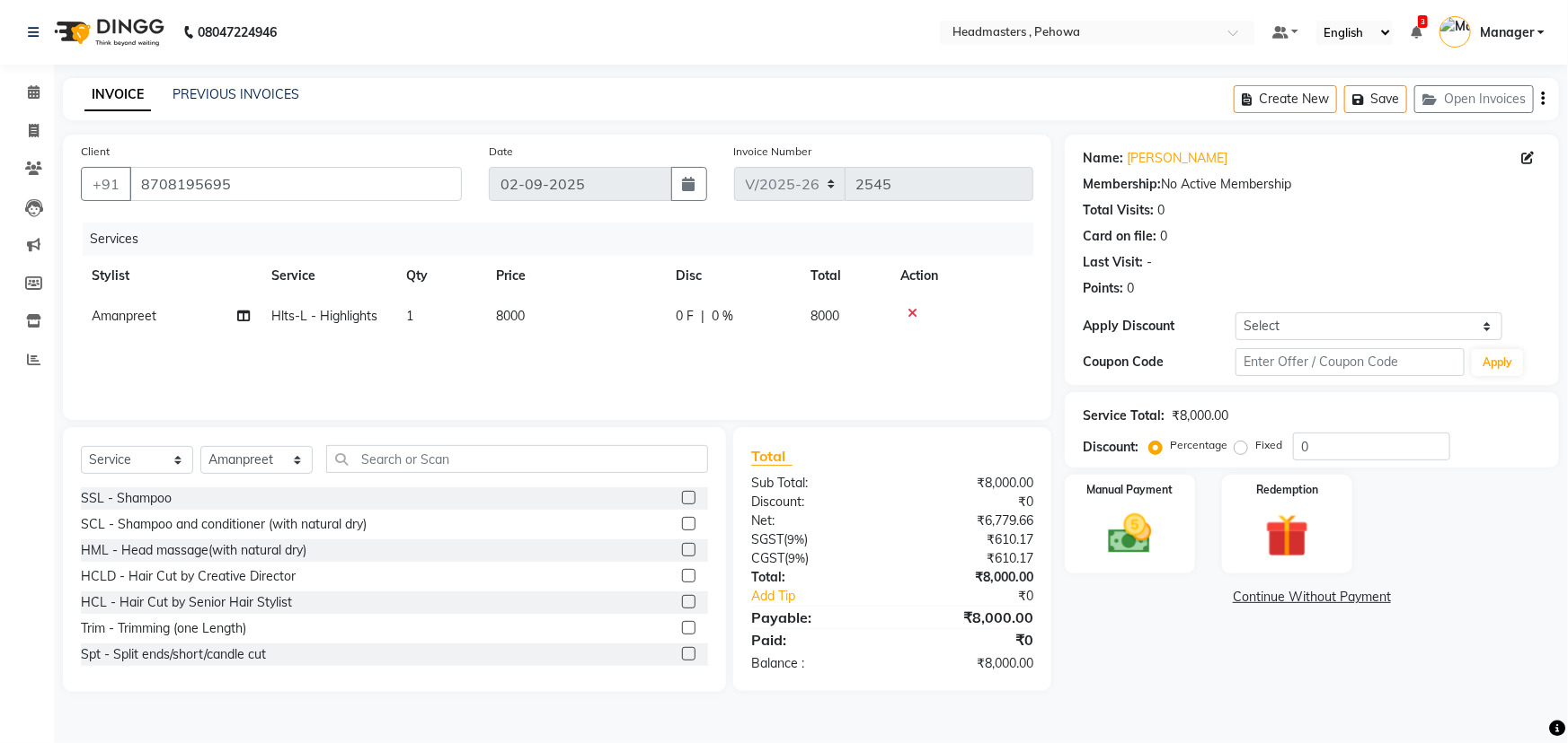
click at [763, 323] on div "0 F | 0 %" at bounding box center [732, 316] width 113 height 19
select select "69396"
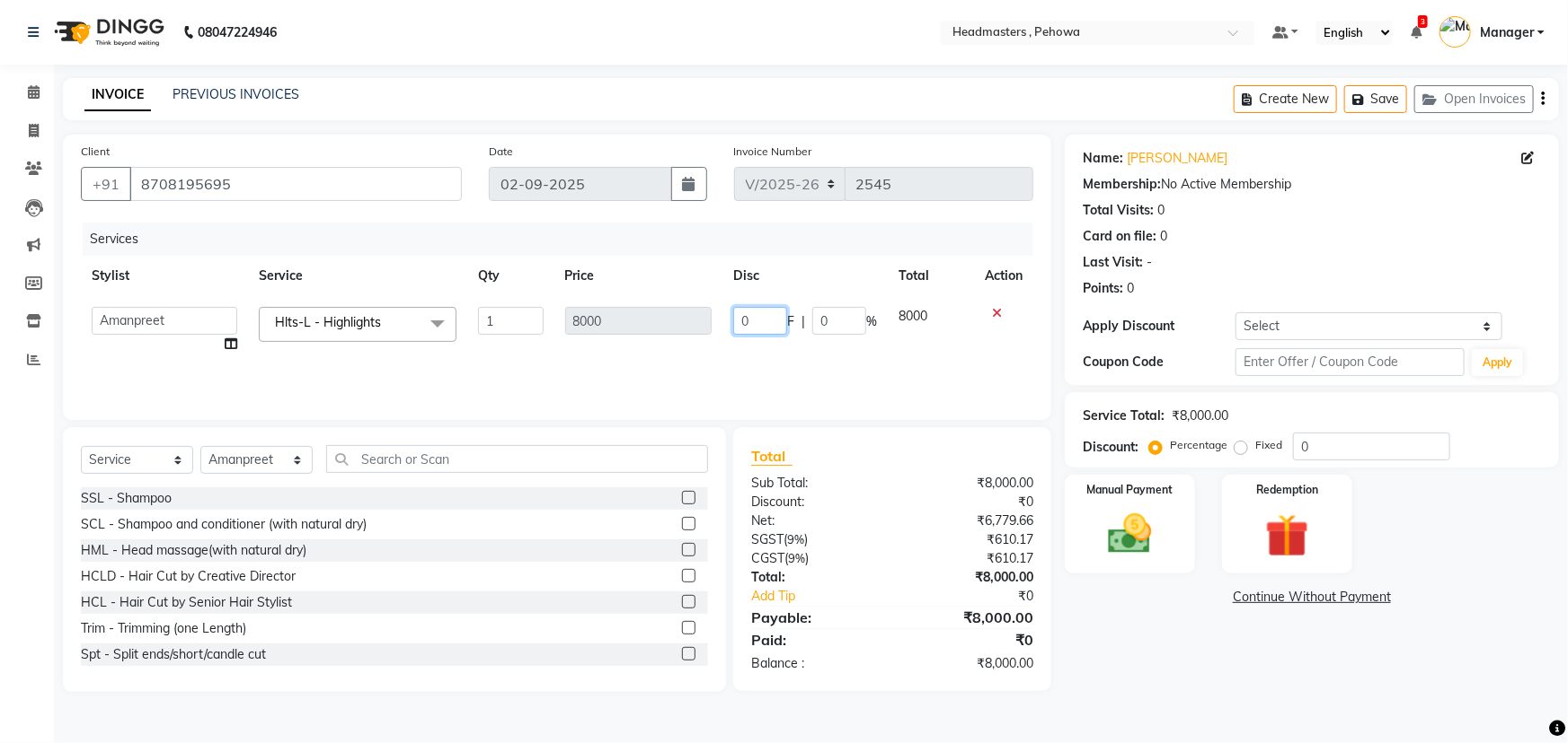
drag, startPoint x: 756, startPoint y: 319, endPoint x: 717, endPoint y: 306, distance: 41.1
click at [718, 307] on tr "[PERSON_NAME] [PERSON_NAME] [PERSON_NAME] [PERSON_NAME] Headmasters [PERSON_NAM…" at bounding box center [557, 330] width 952 height 68
type input "5"
type input "500"
click at [754, 378] on div "Services Stylist Service Qty Price Disc Total Action Abhi [PERSON_NAME] [PERSON…" at bounding box center [557, 312] width 952 height 180
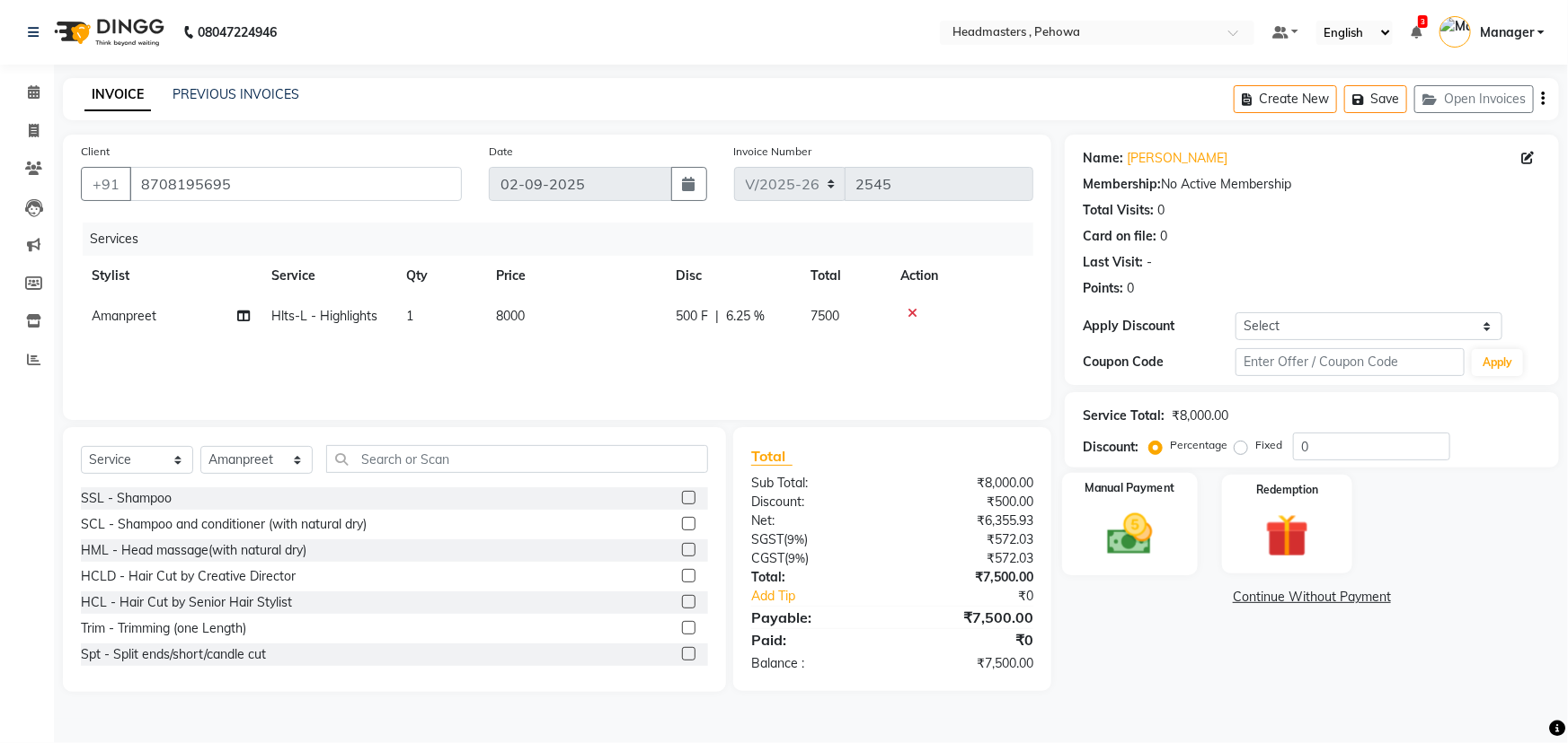
click at [1114, 508] on img at bounding box center [1130, 534] width 74 height 52
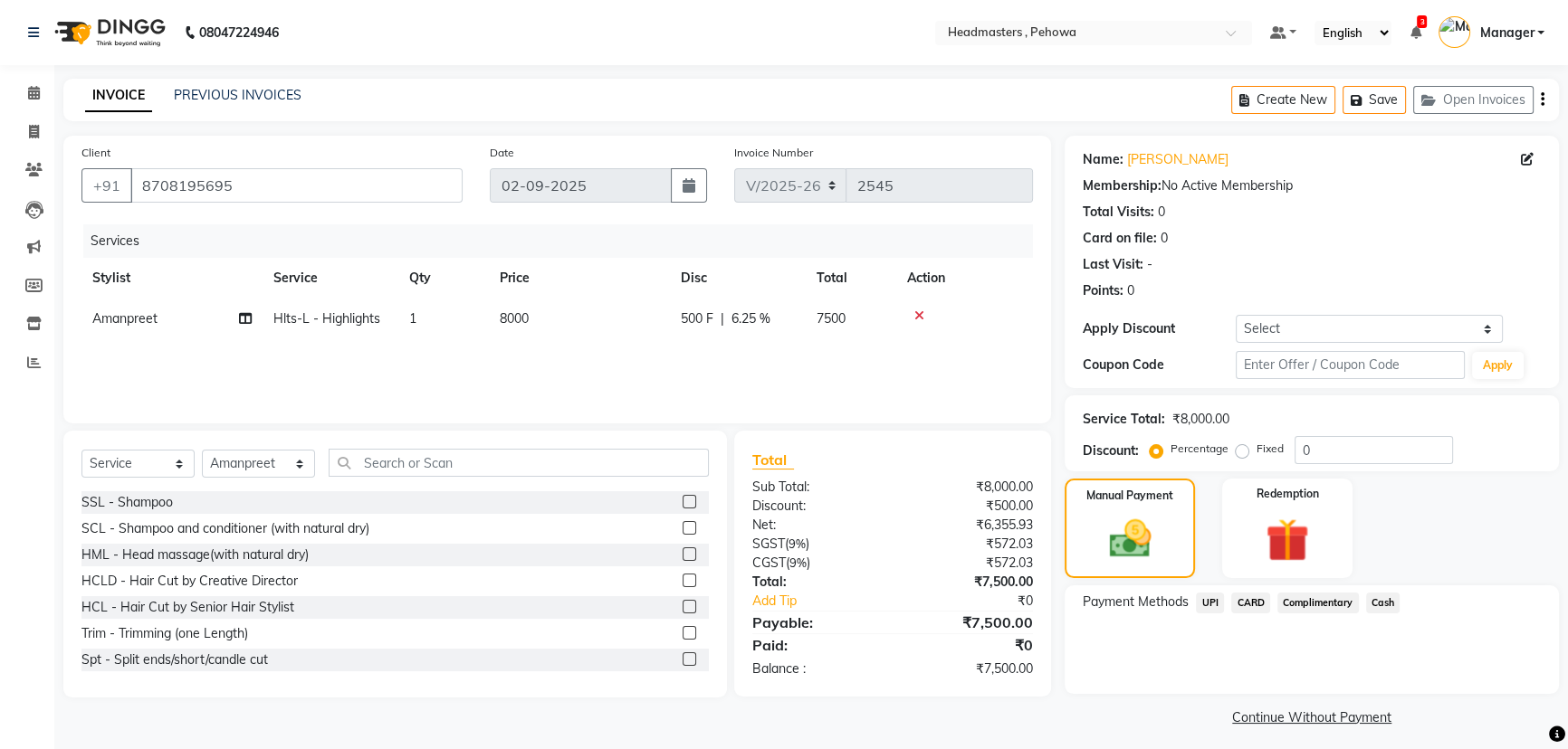
click at [1393, 610] on span "Cash" at bounding box center [1383, 603] width 35 height 21
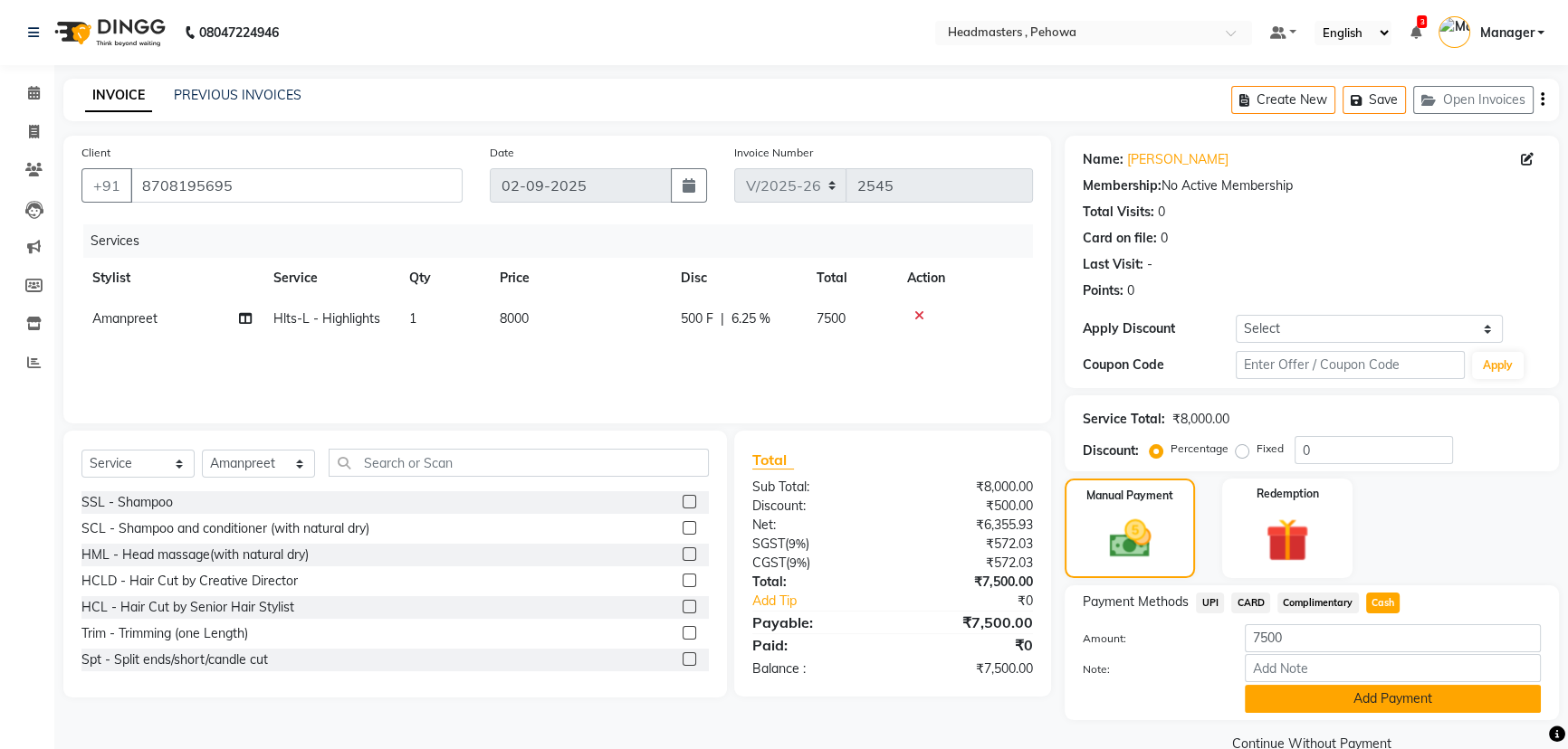
click at [1359, 696] on button "Add Payment" at bounding box center [1392, 699] width 296 height 28
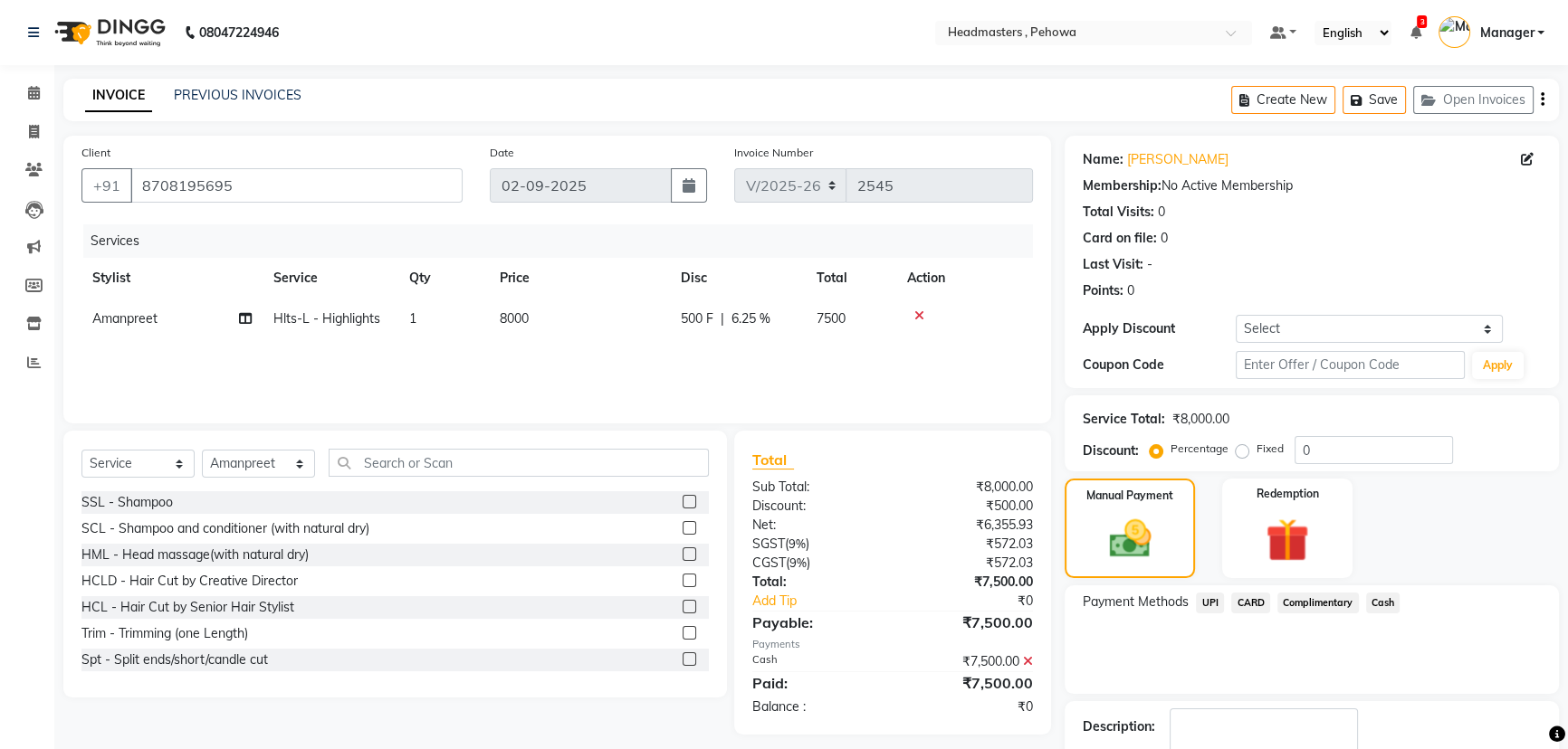
scroll to position [84, 0]
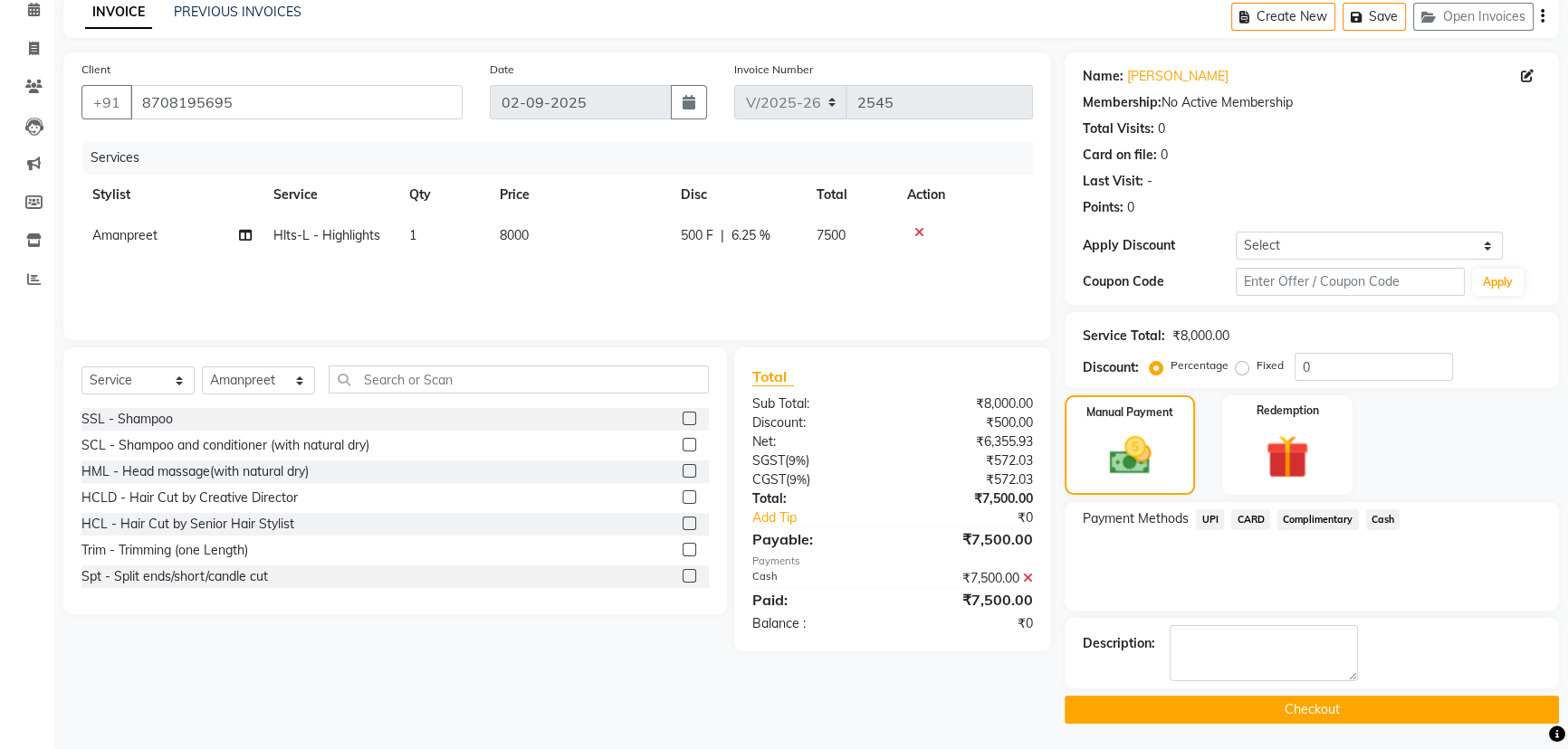
click at [1357, 698] on button "Checkout" at bounding box center [1312, 710] width 494 height 28
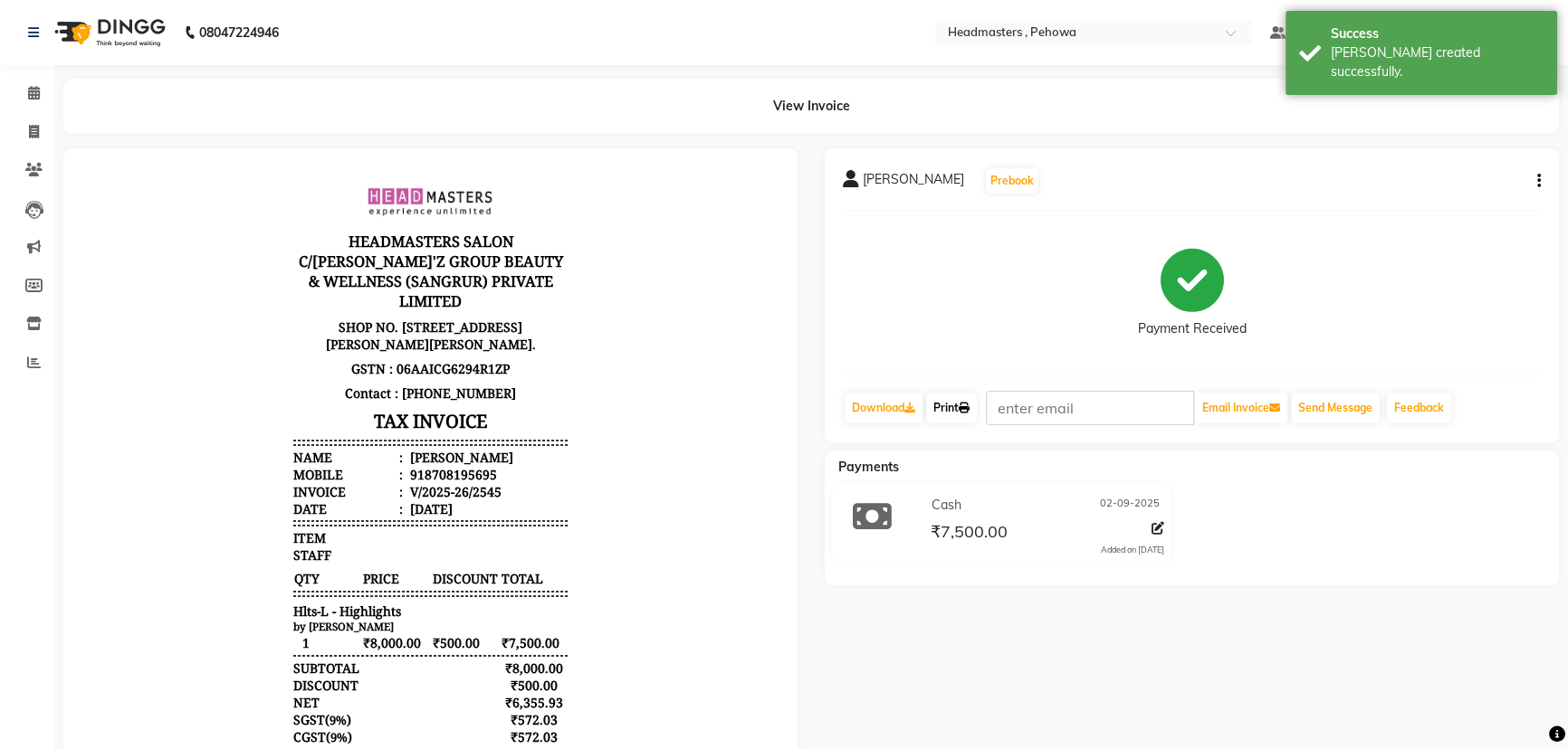
click at [943, 406] on link "Print" at bounding box center [951, 407] width 51 height 31
click at [35, 94] on icon at bounding box center [34, 93] width 12 height 14
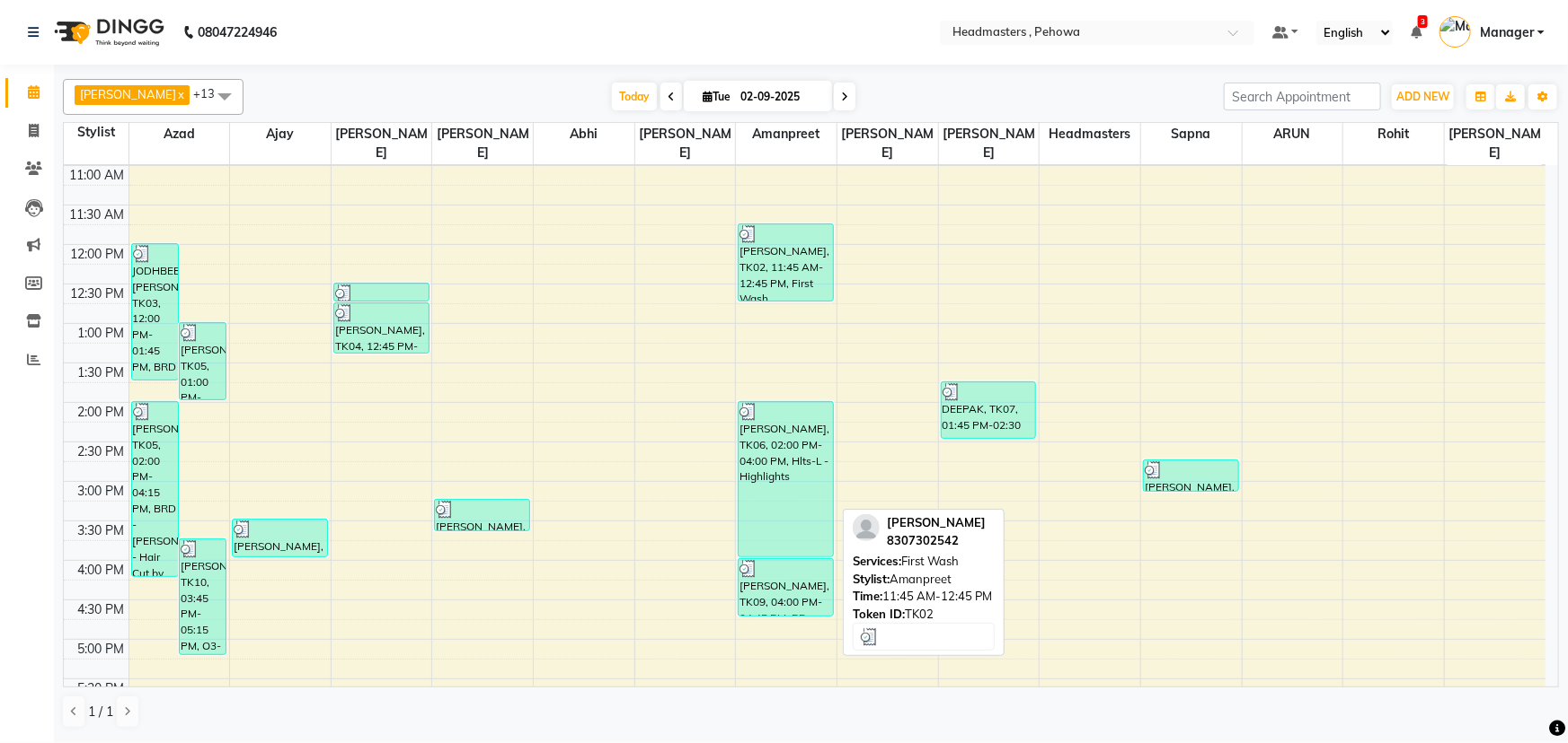
scroll to position [244, 0]
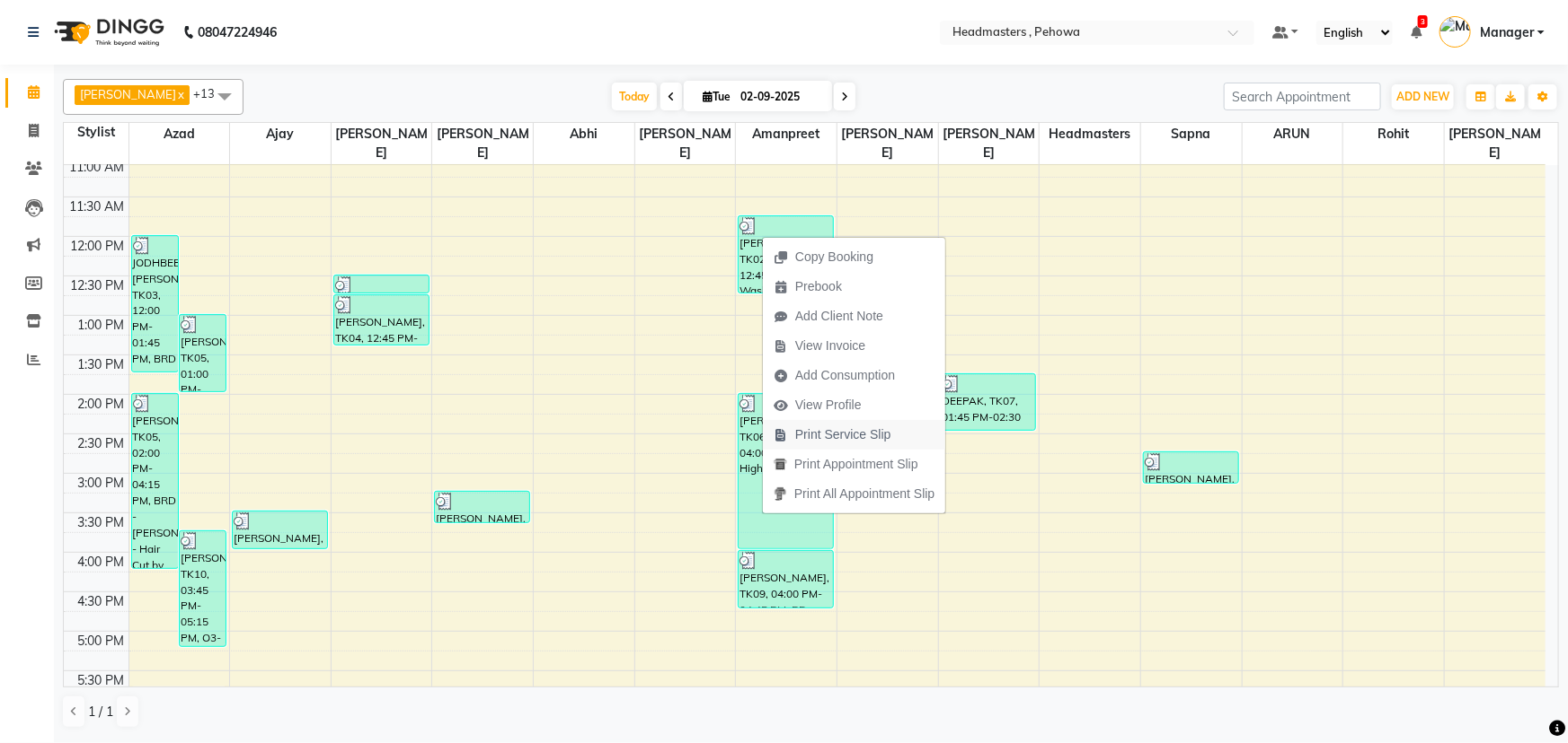
click at [818, 433] on span "Print Service Slip" at bounding box center [842, 435] width 96 height 19
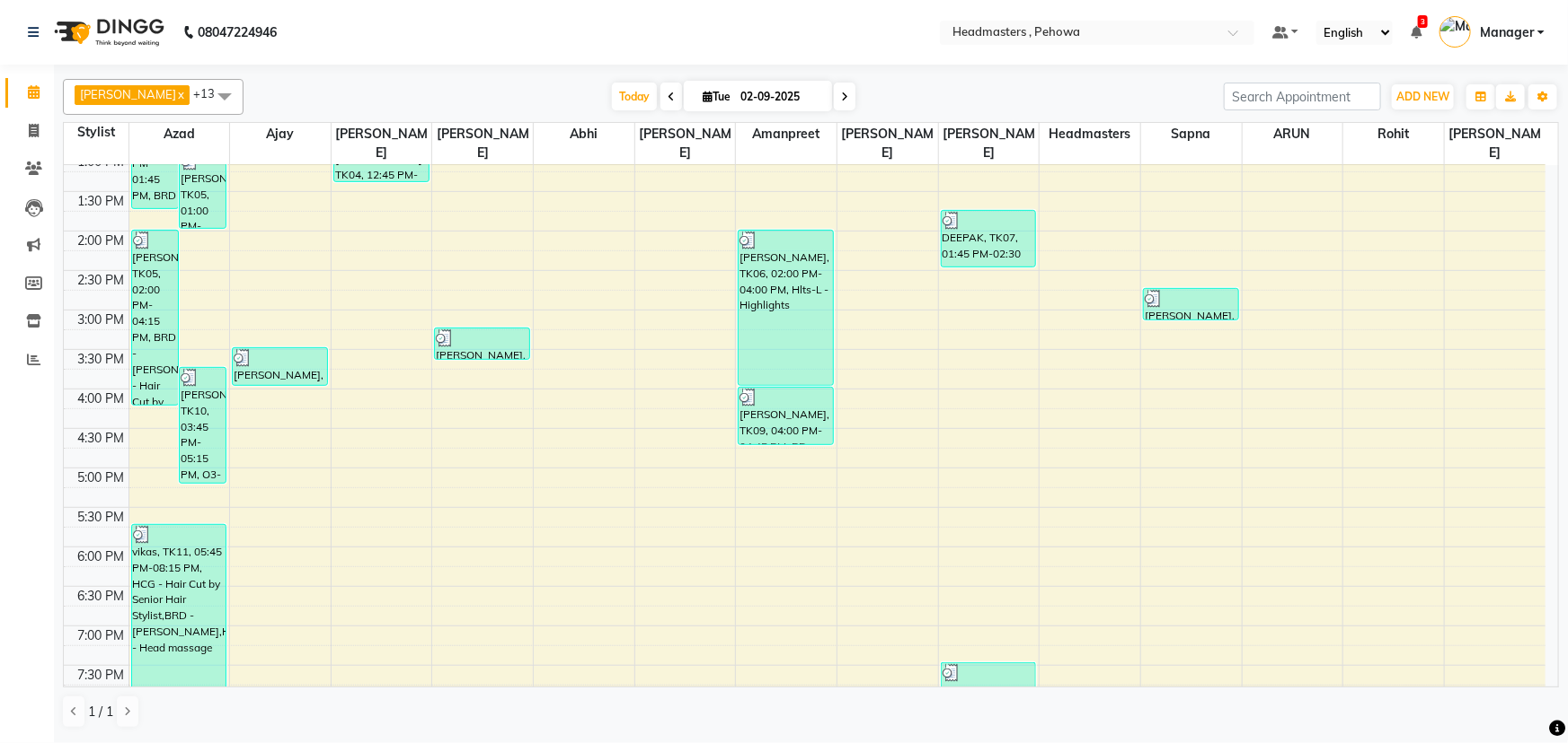
scroll to position [81, 0]
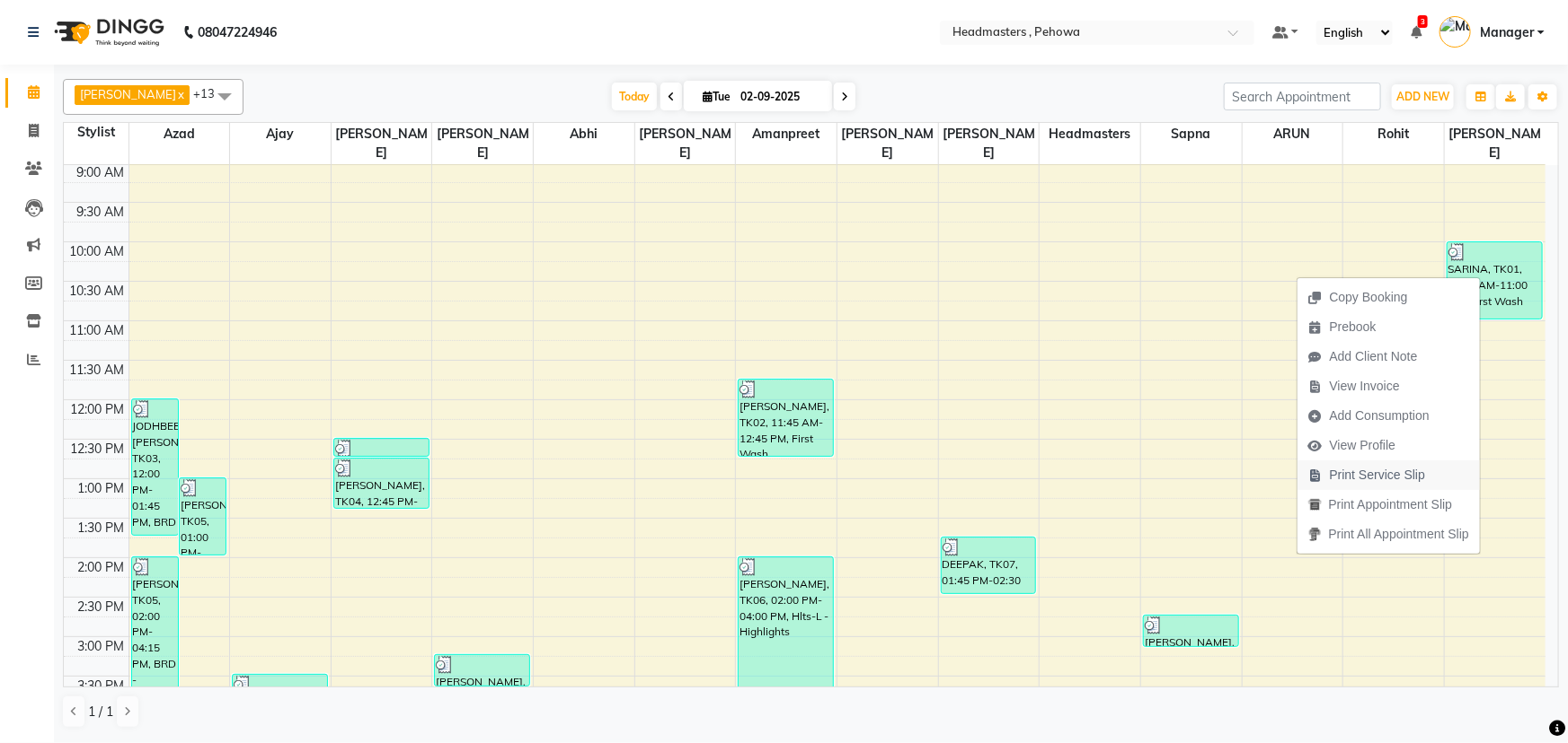
click at [1327, 479] on span "Print Service Slip" at bounding box center [1366, 475] width 139 height 30
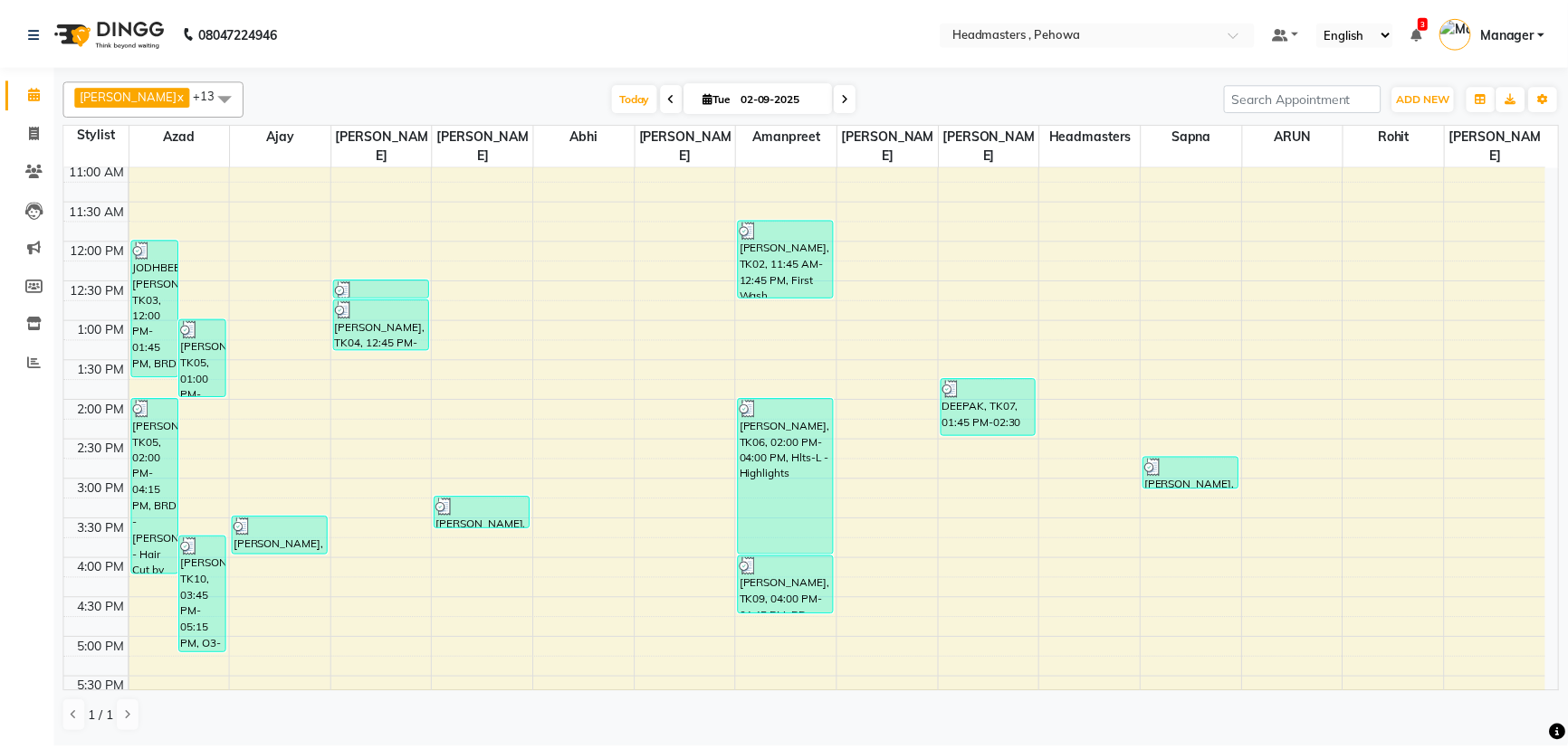
scroll to position [246, 0]
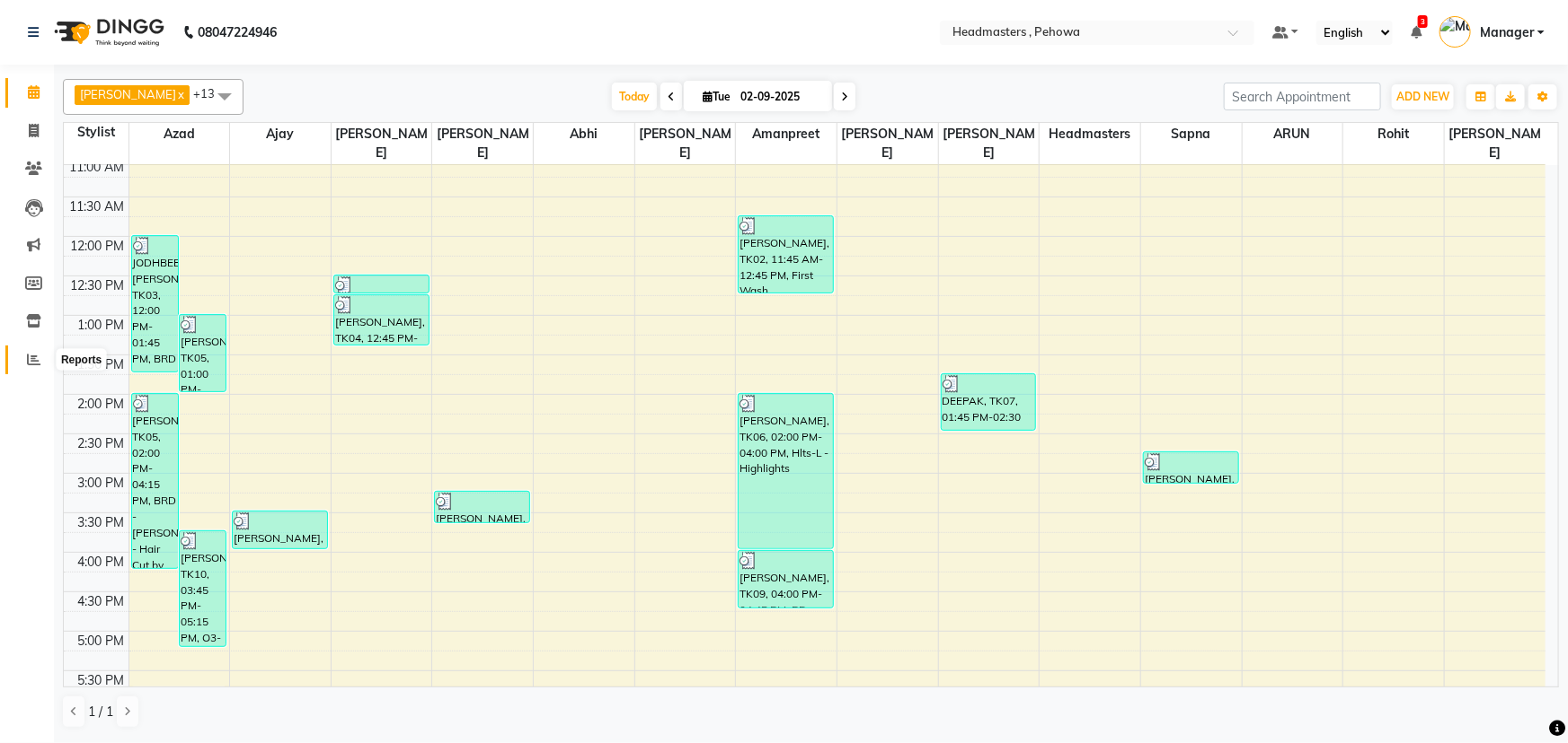
click at [40, 361] on icon at bounding box center [34, 360] width 14 height 14
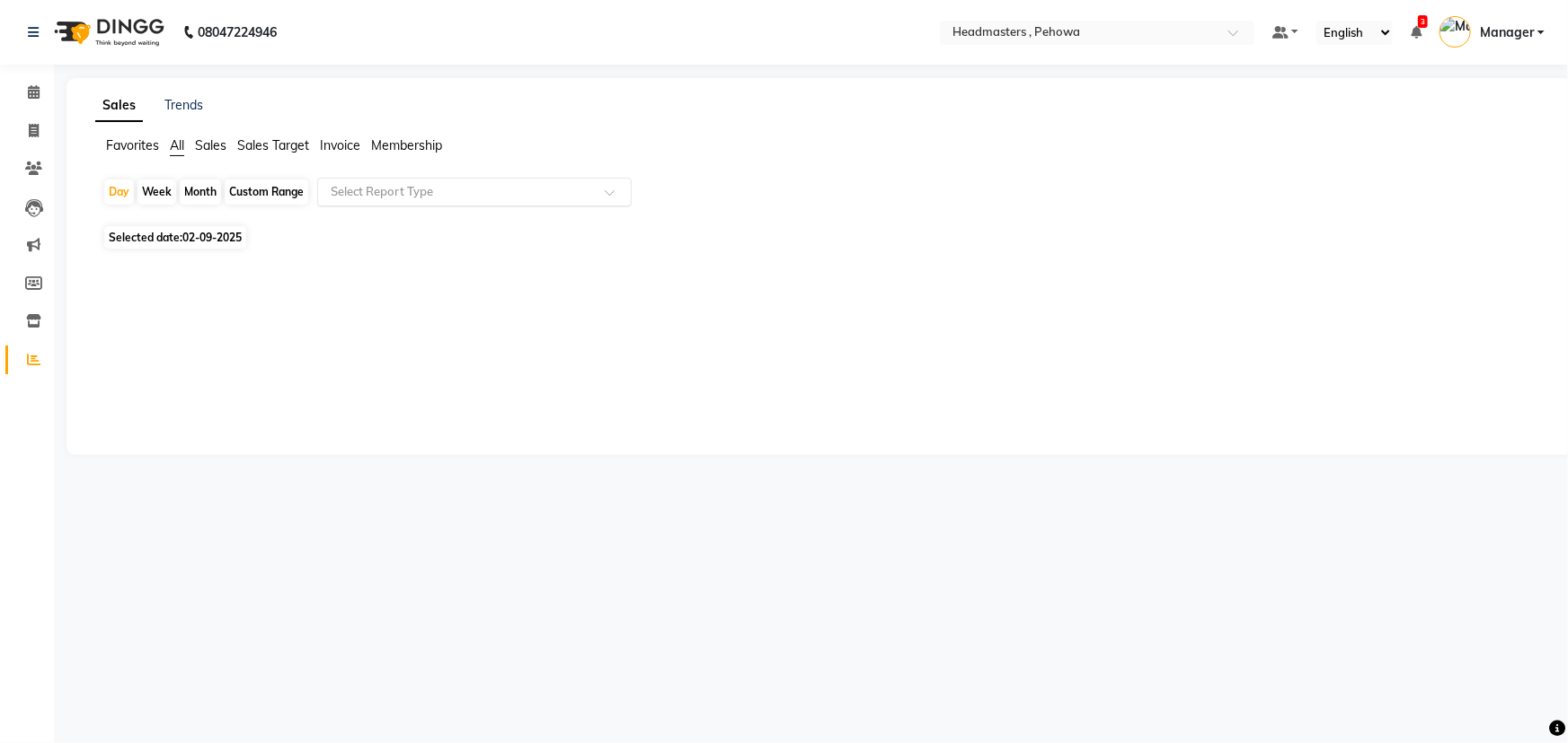
click at [367, 187] on input "text" at bounding box center [457, 192] width 259 height 18
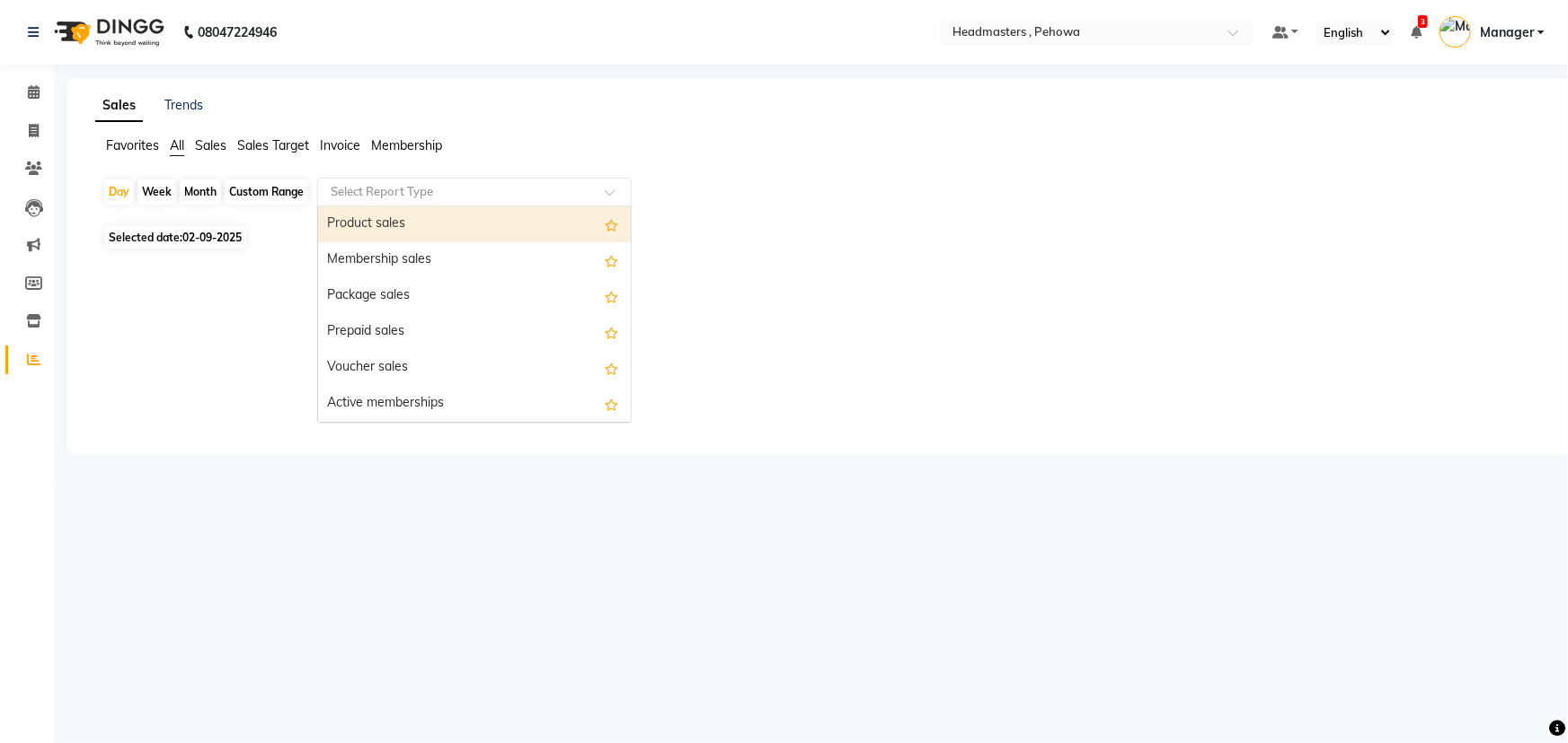
click at [370, 221] on div "Product sales" at bounding box center [475, 224] width 312 height 36
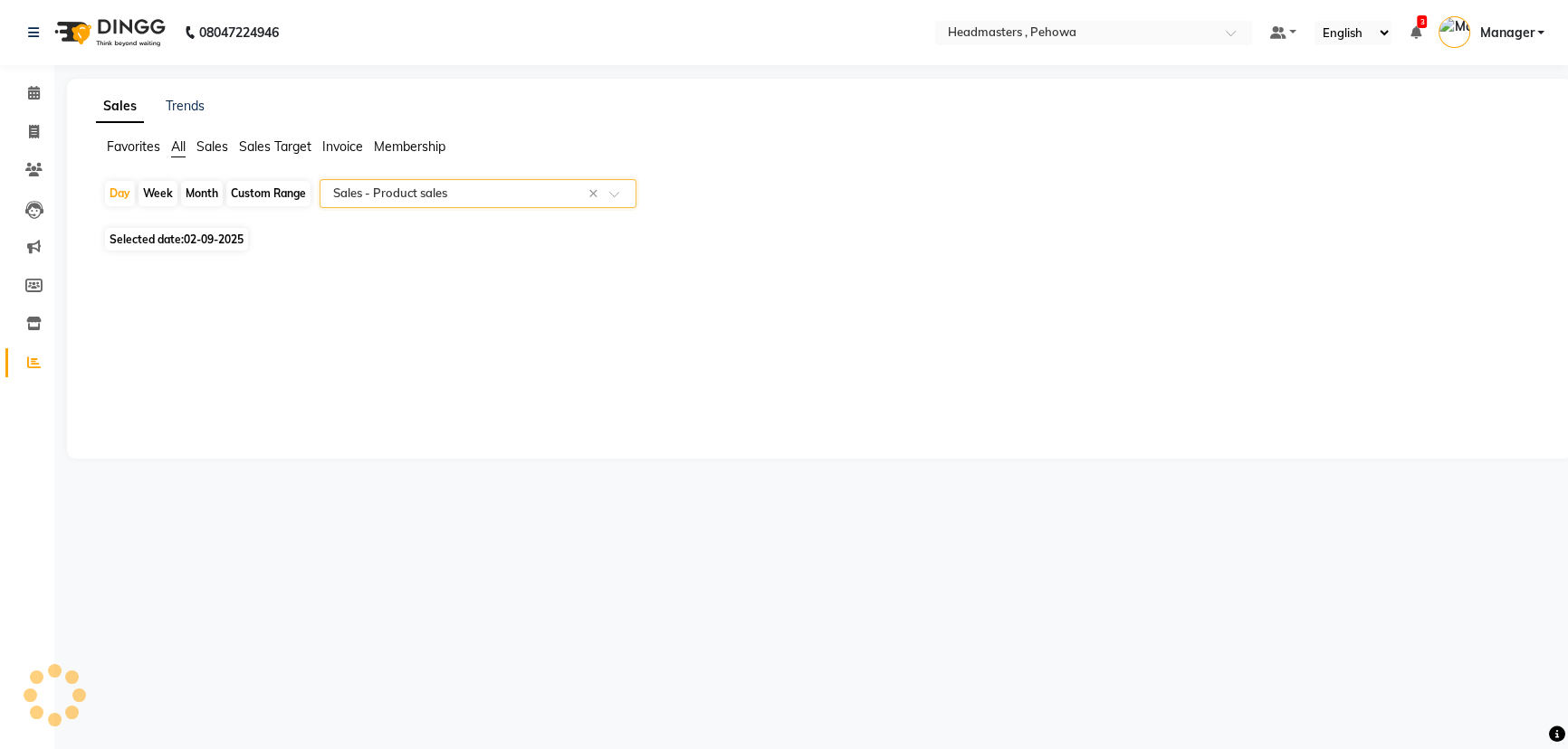
select select "csv"
click at [32, 95] on icon at bounding box center [34, 93] width 12 height 14
